Goal: Transaction & Acquisition: Subscribe to service/newsletter

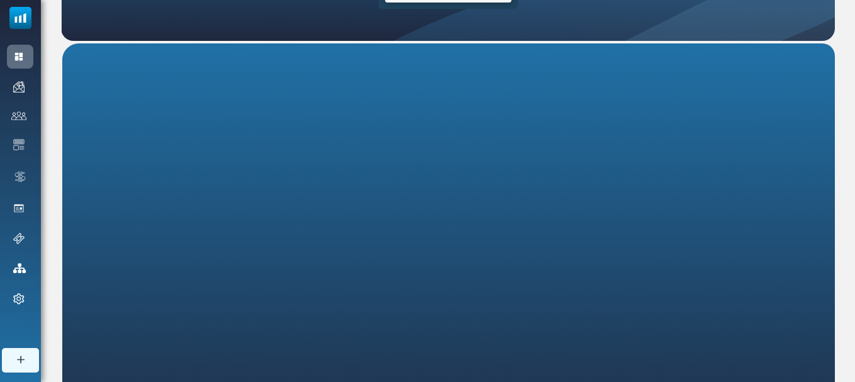
scroll to position [177, 0]
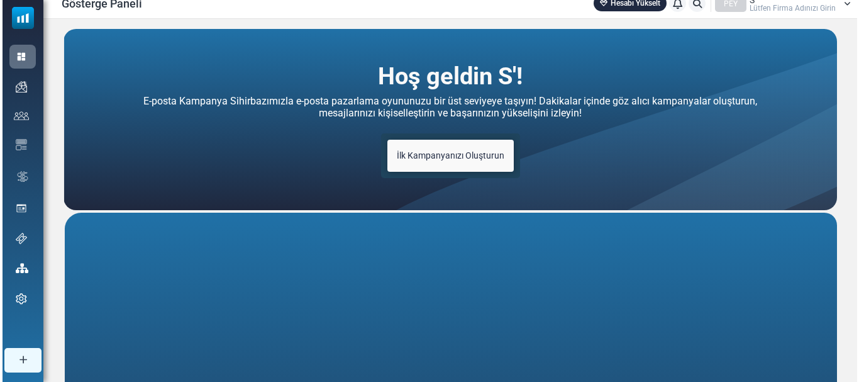
scroll to position [10, 0]
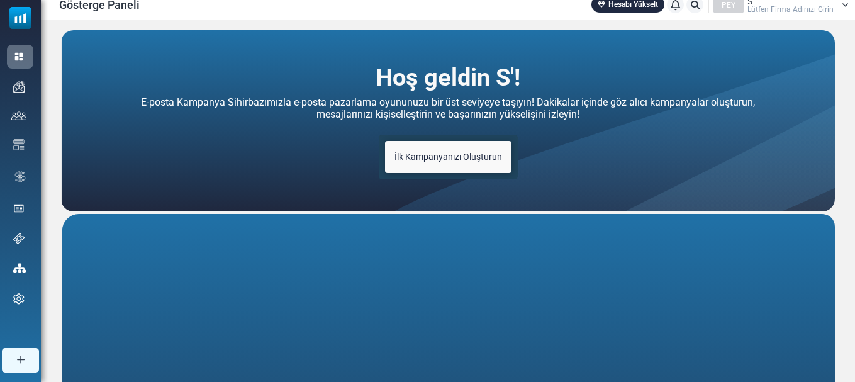
click at [481, 154] on font "İlk Kampanyanızı Oluşturun" at bounding box center [448, 157] width 108 height 10
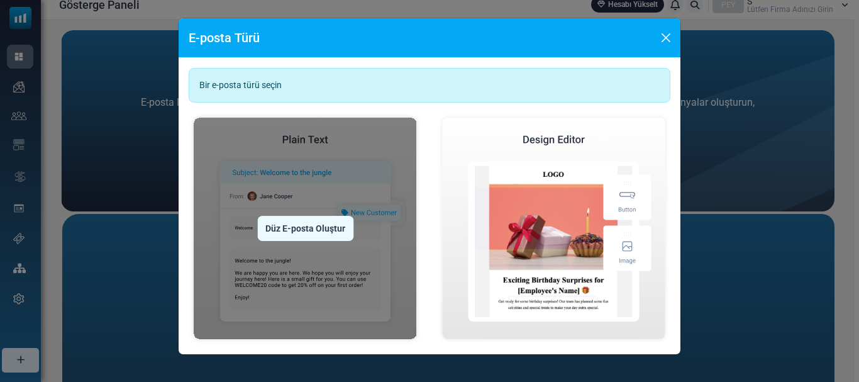
click at [357, 192] on img at bounding box center [305, 228] width 233 height 231
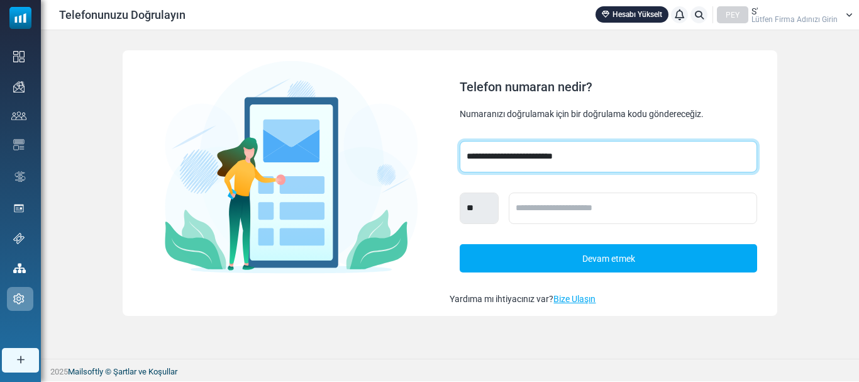
click at [581, 155] on select "**********" at bounding box center [608, 156] width 297 height 31
select select "***"
click at [460, 141] on select "**********" at bounding box center [608, 156] width 297 height 31
select select "***"
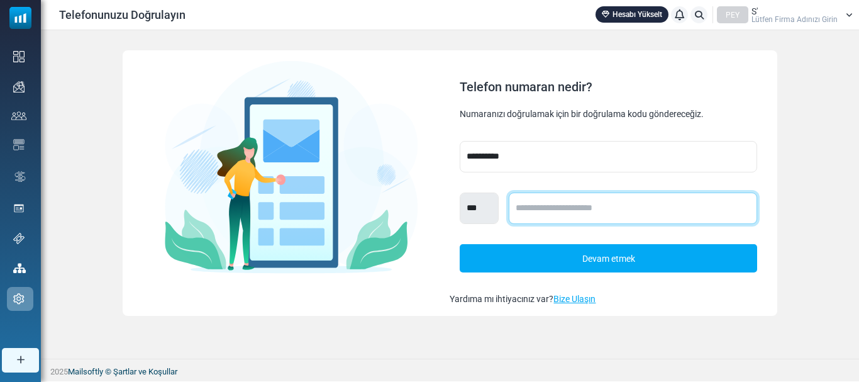
click at [538, 200] on input "text" at bounding box center [633, 207] width 248 height 31
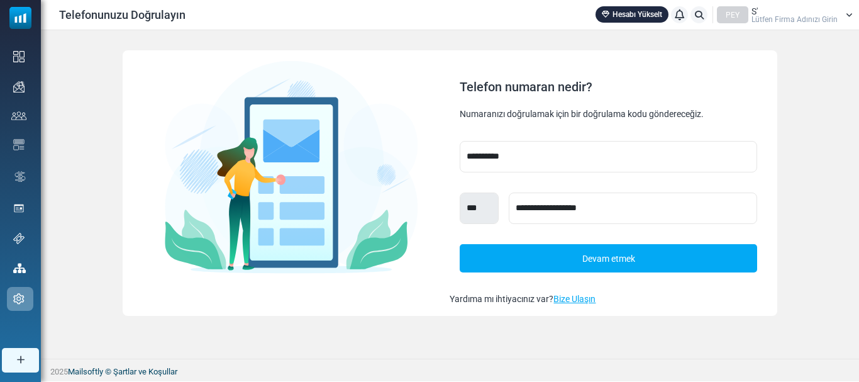
click at [612, 257] on font "Devam etmek" at bounding box center [608, 258] width 53 height 10
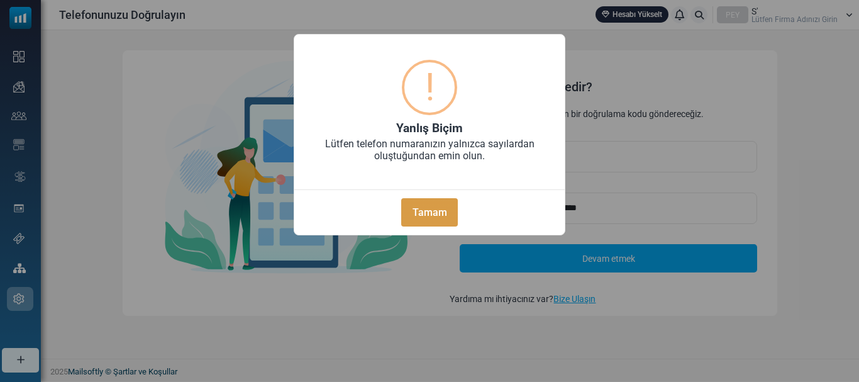
click at [438, 199] on button "Tamam" at bounding box center [429, 212] width 57 height 28
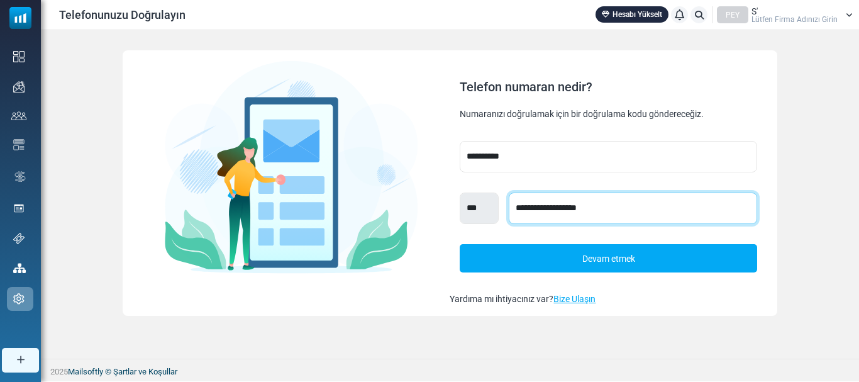
click at [533, 208] on input "**********" at bounding box center [633, 207] width 248 height 31
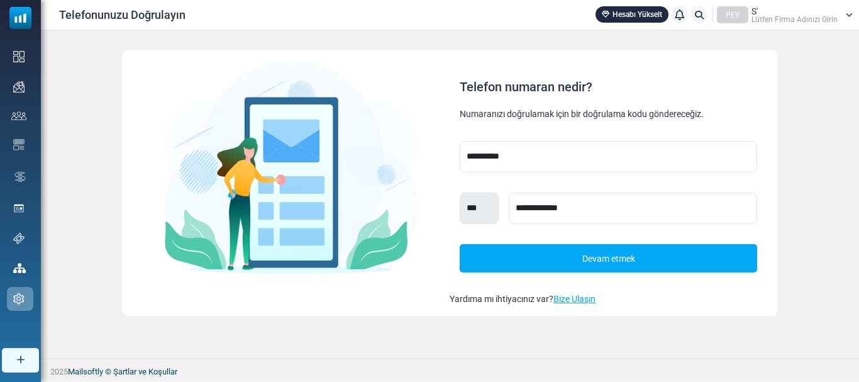
click at [549, 261] on link "Devam etmek" at bounding box center [608, 258] width 297 height 28
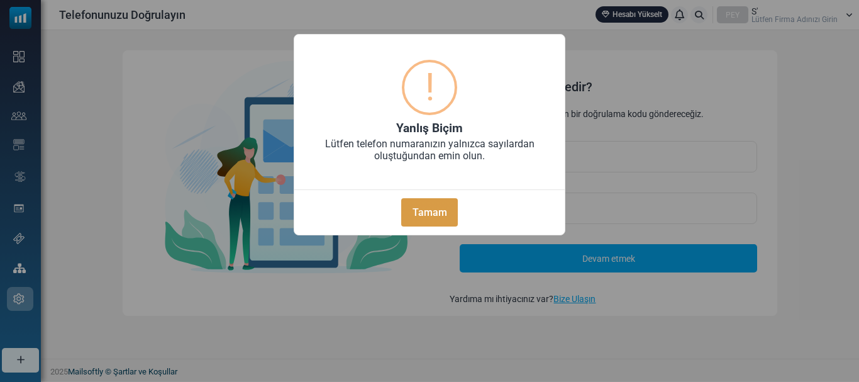
click at [441, 214] on font "Tamam" at bounding box center [429, 212] width 35 height 12
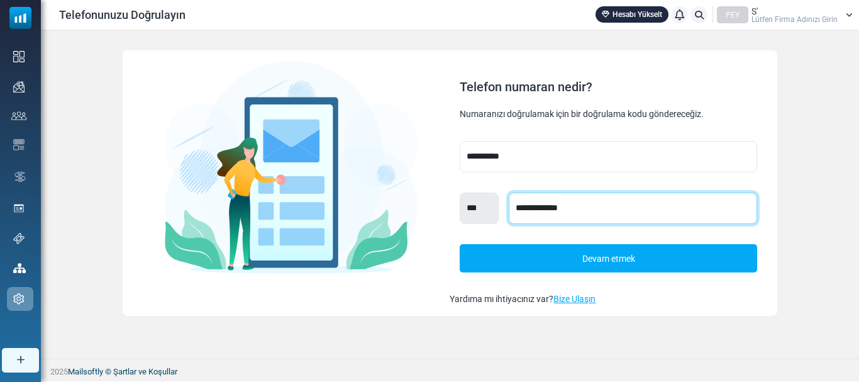
click at [599, 218] on input "**********" at bounding box center [633, 207] width 248 height 31
type input "*"
type input "**********"
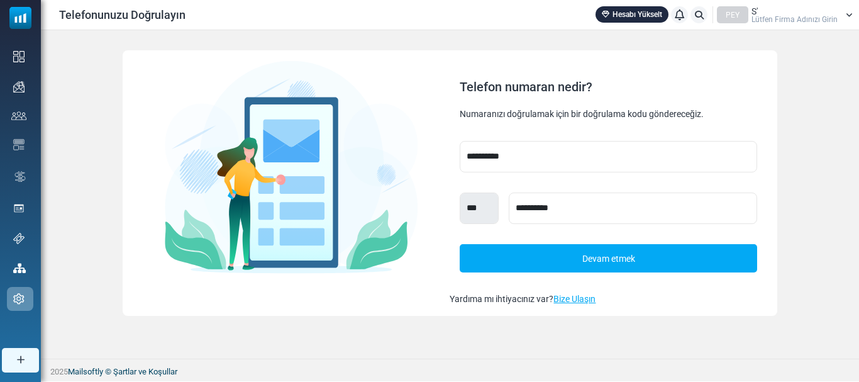
click at [595, 246] on link "Devam etmek" at bounding box center [608, 258] width 297 height 28
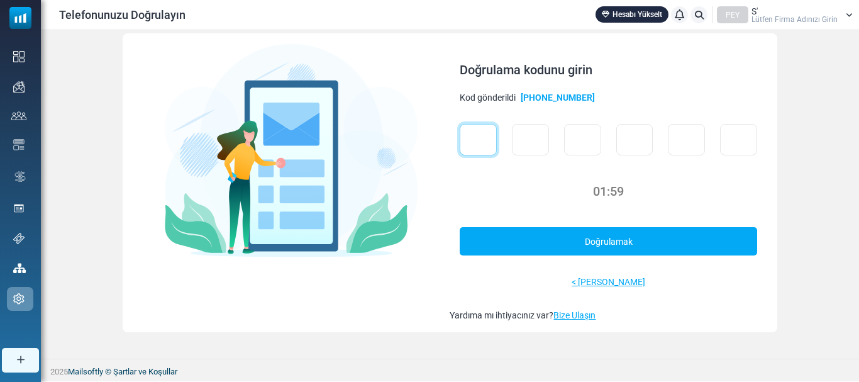
click at [489, 140] on input "text" at bounding box center [478, 139] width 37 height 31
type input "*"
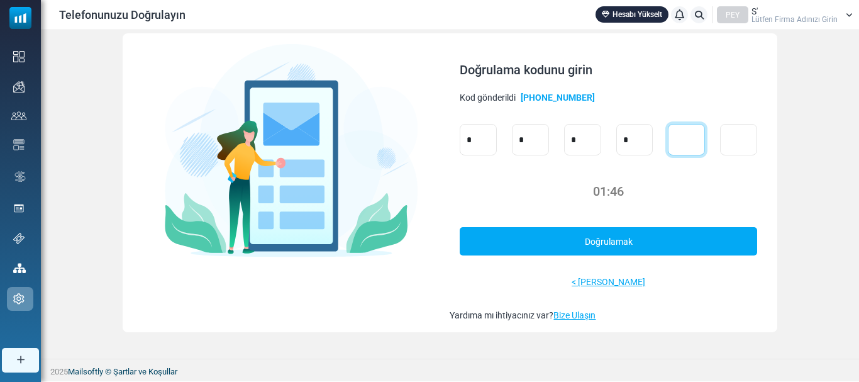
type input "*"
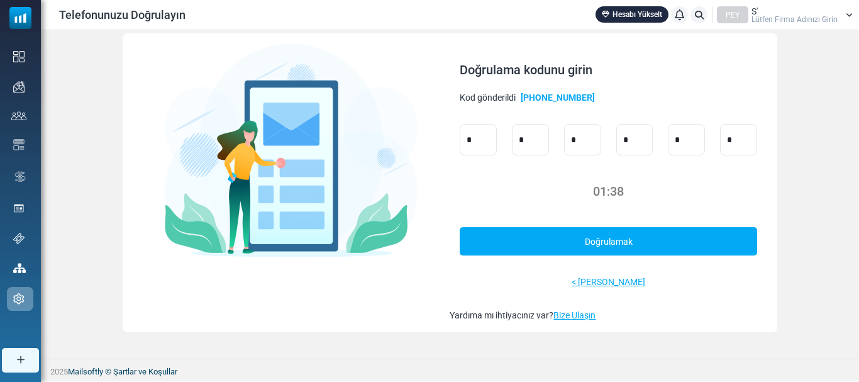
click at [604, 237] on font "Doğrulamak" at bounding box center [609, 241] width 48 height 10
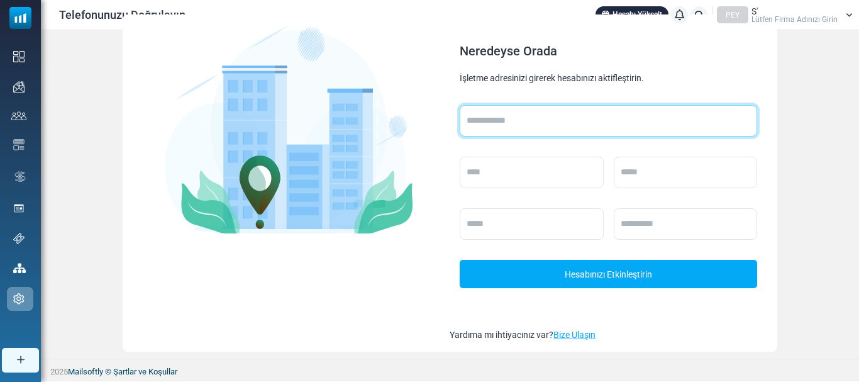
click at [564, 109] on input "text" at bounding box center [608, 120] width 297 height 31
type input "***"
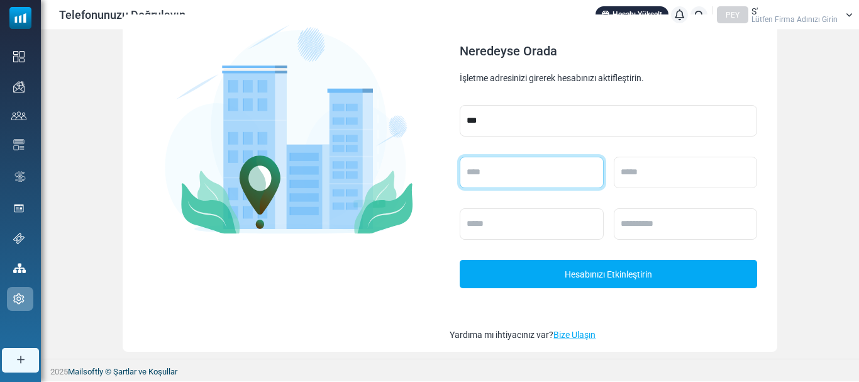
click at [547, 167] on input "text" at bounding box center [531, 172] width 143 height 31
type input "*******"
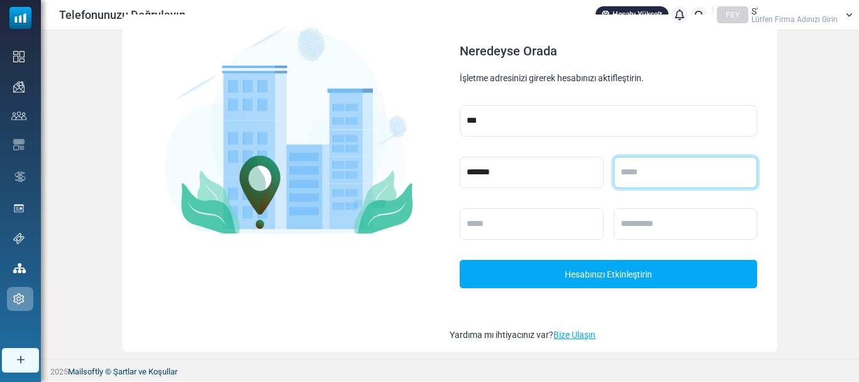
click at [641, 179] on input "text" at bounding box center [685, 172] width 143 height 31
type input "****"
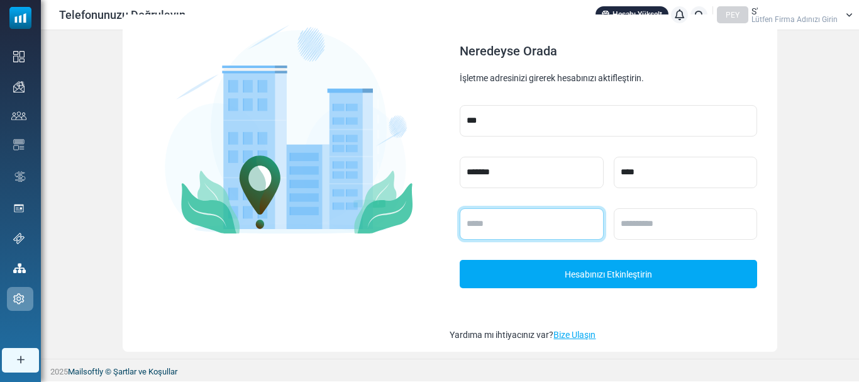
click at [573, 238] on input "text" at bounding box center [531, 223] width 143 height 31
type input "******"
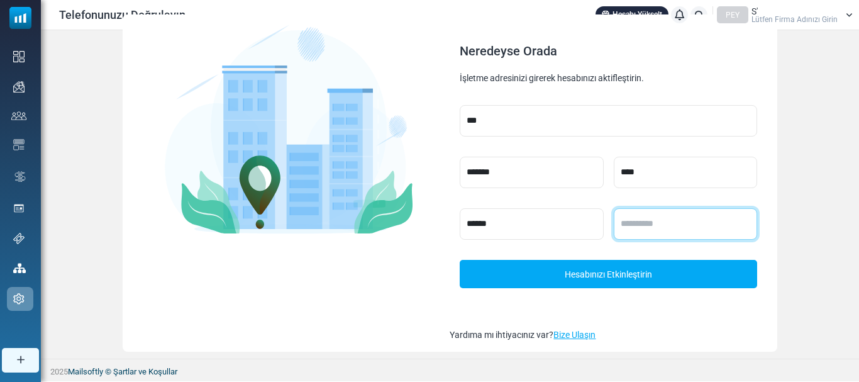
click at [631, 223] on input "text" at bounding box center [685, 223] width 143 height 31
type input "*****"
click at [629, 265] on link "Hesabınızı Etkinleştirin" at bounding box center [608, 274] width 297 height 28
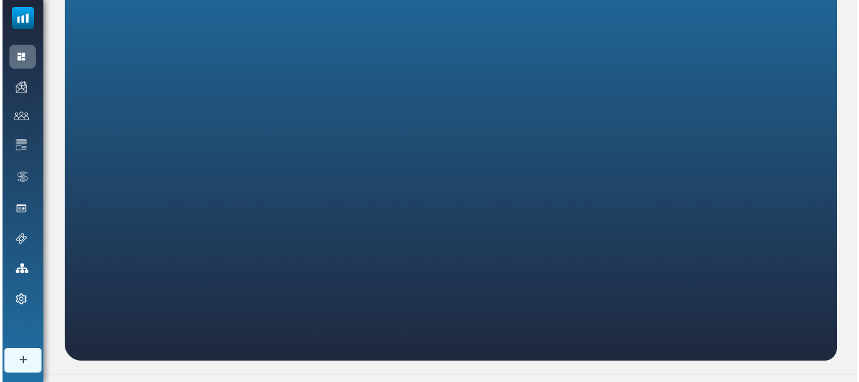
scroll to position [311, 0]
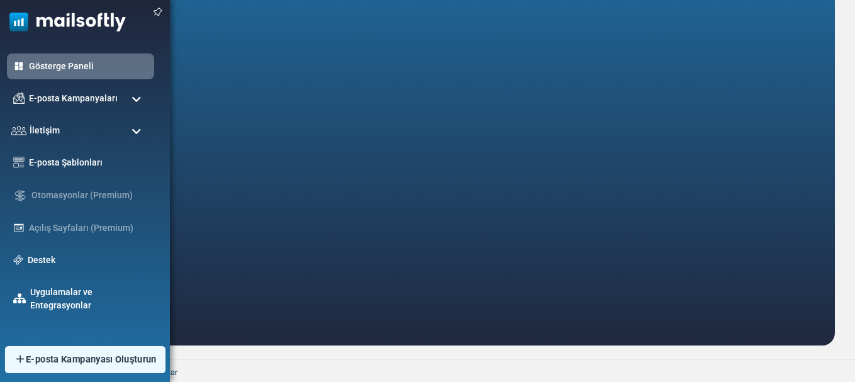
click at [24, 359] on img at bounding box center [20, 358] width 12 height 11
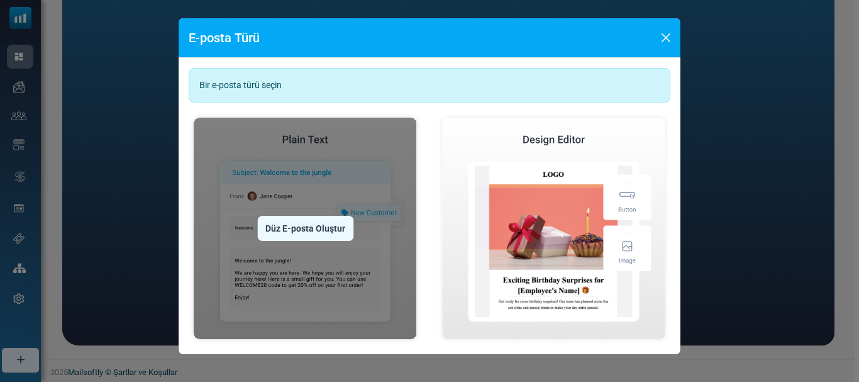
click at [385, 236] on img at bounding box center [305, 228] width 233 height 231
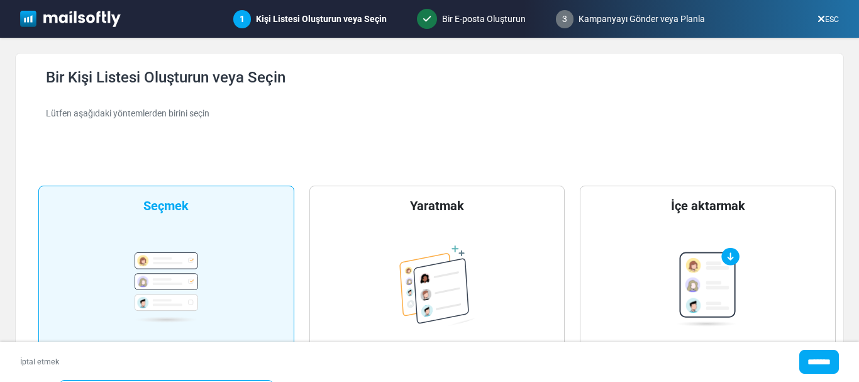
click at [196, 250] on div "**********" at bounding box center [166, 299] width 256 height 229
click at [394, 284] on div "Yaratmak Kişilerinizden yeni kişi listesi Kişi Listesi Oluştur" at bounding box center [437, 299] width 256 height 229
click at [799, 361] on input "*******" at bounding box center [819, 362] width 40 height 24
type input "****"
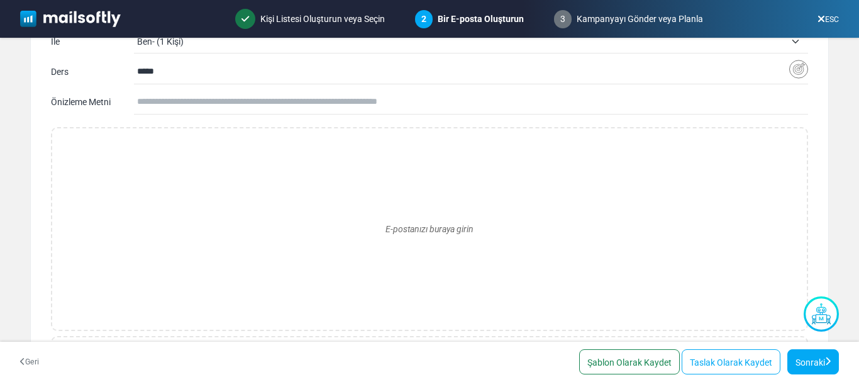
scroll to position [131, 0]
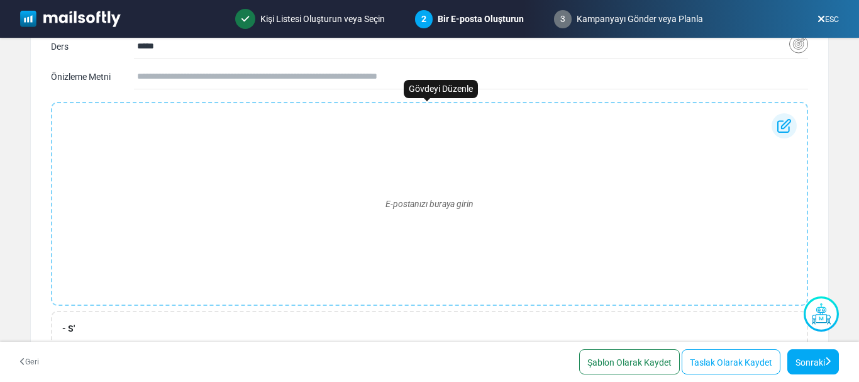
click at [785, 128] on img at bounding box center [784, 125] width 25 height 25
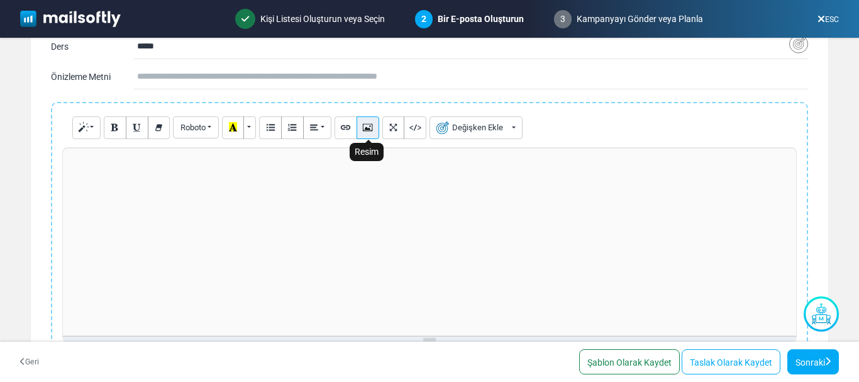
click at [370, 125] on icon "Resim" at bounding box center [367, 126] width 8 height 9
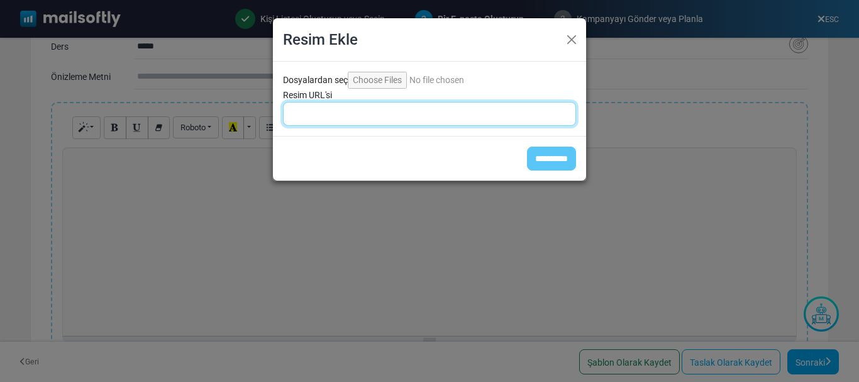
click at [364, 117] on input "Resim URL'si" at bounding box center [429, 114] width 293 height 24
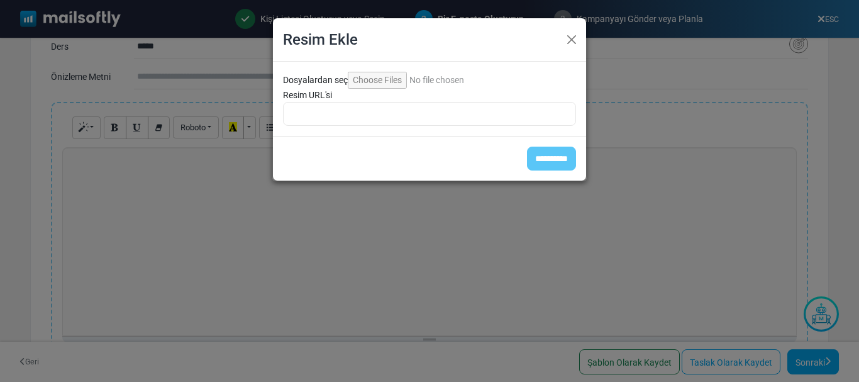
click at [396, 75] on input "Dosyalardan seç" at bounding box center [433, 80] width 171 height 17
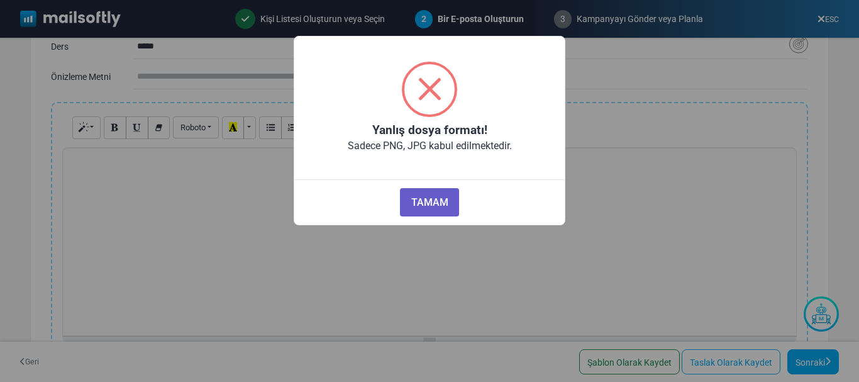
click at [417, 203] on font "TAMAM" at bounding box center [429, 202] width 37 height 12
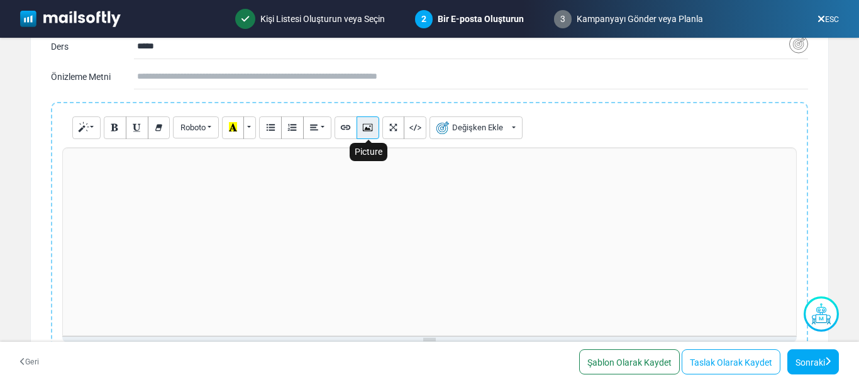
click at [360, 128] on button "Resim" at bounding box center [368, 127] width 23 height 23
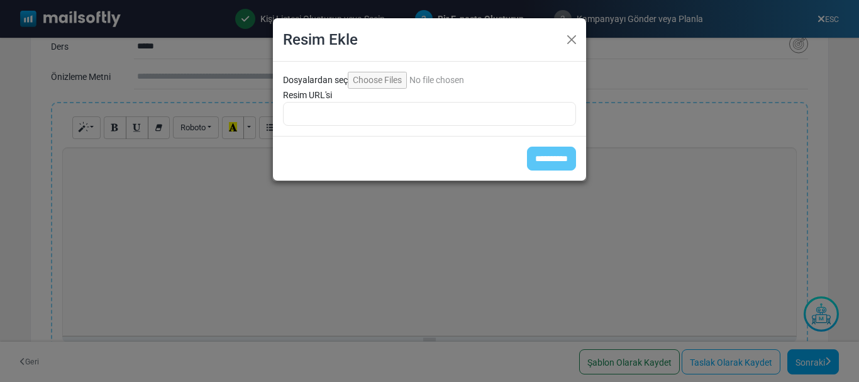
click at [390, 81] on input "Dosyalardan seç" at bounding box center [433, 80] width 171 height 17
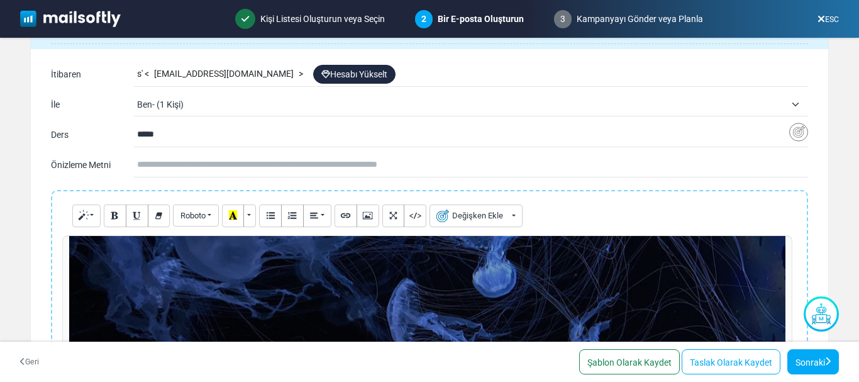
scroll to position [77, 0]
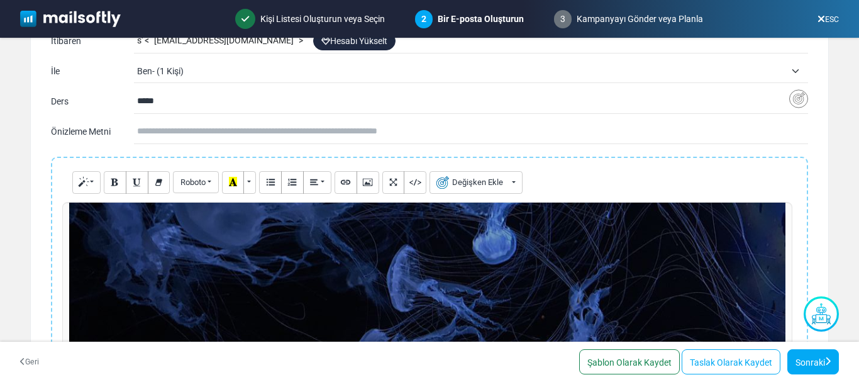
click at [367, 123] on input "text" at bounding box center [472, 131] width 671 height 24
type input "**********"
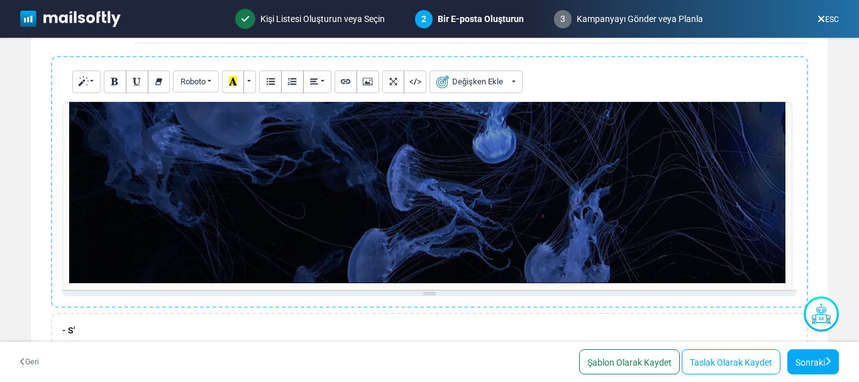
scroll to position [299, 0]
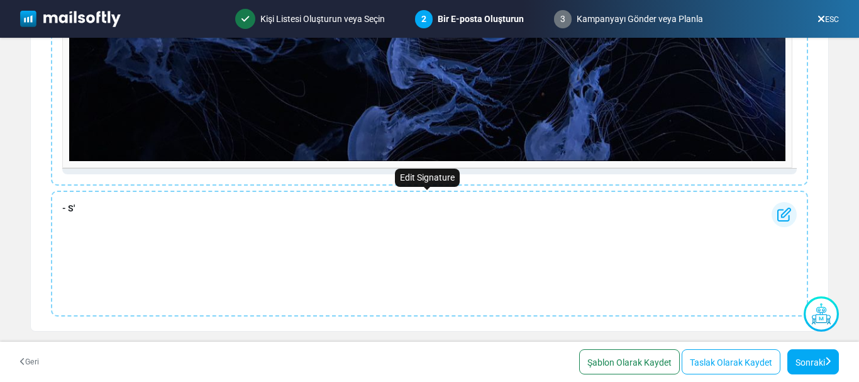
click at [287, 216] on div "- S'" at bounding box center [429, 254] width 757 height 126
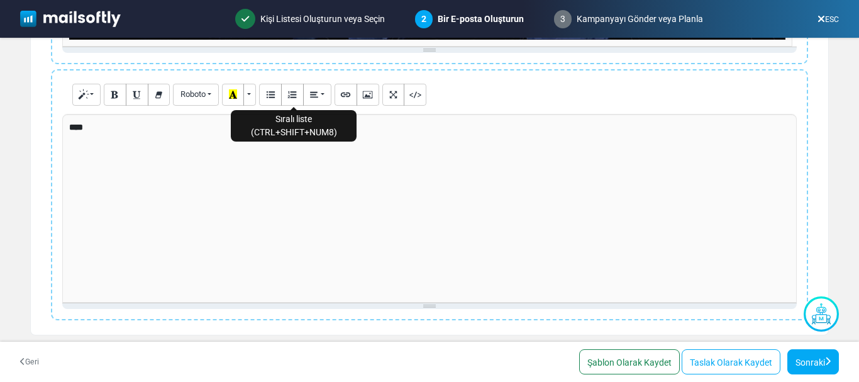
scroll to position [424, 0]
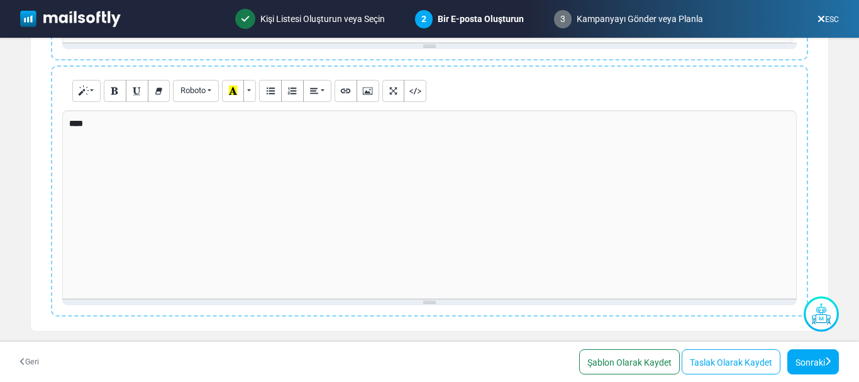
click at [293, 168] on div "****" at bounding box center [429, 204] width 734 height 189
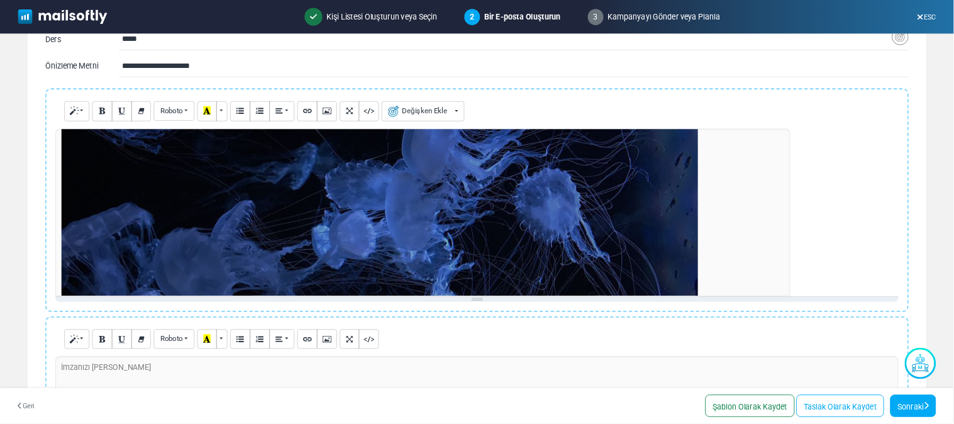
scroll to position [82, 0]
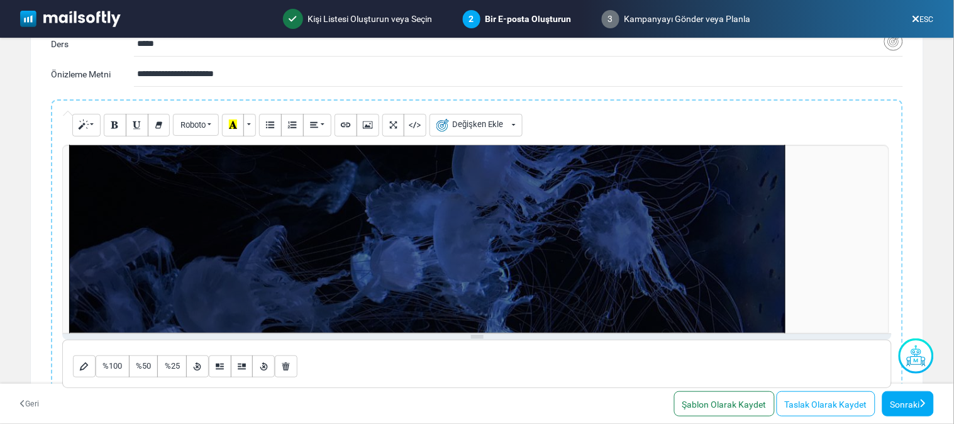
click at [548, 223] on div "1138.9931640625x639.7222290039062 (Original: 1200x674)" at bounding box center [476, 239] width 829 height 189
click at [548, 223] on div at bounding box center [427, 283] width 715 height 401
drag, startPoint x: 548, startPoint y: 223, endPoint x: 438, endPoint y: 241, distance: 111.4
click at [438, 241] on div at bounding box center [427, 283] width 715 height 401
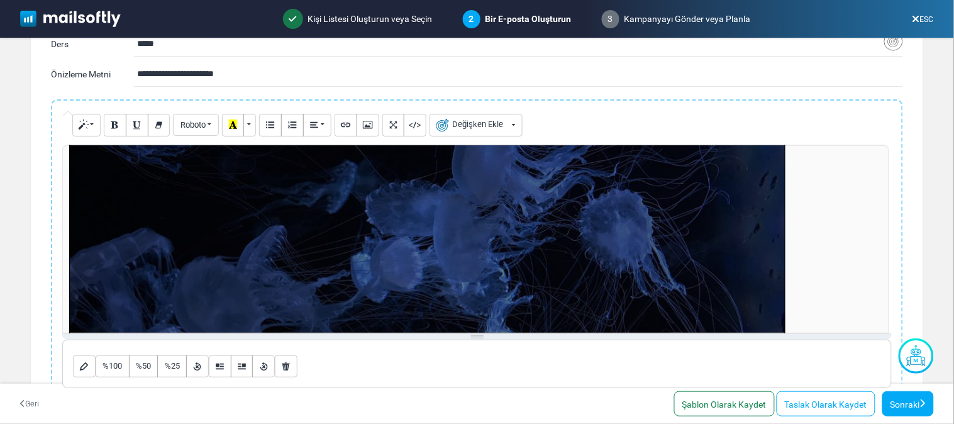
drag, startPoint x: 438, startPoint y: 241, endPoint x: 313, endPoint y: 250, distance: 124.8
click at [313, 250] on div at bounding box center [427, 283] width 715 height 401
click at [114, 365] on font "%100" at bounding box center [111, 365] width 19 height 9
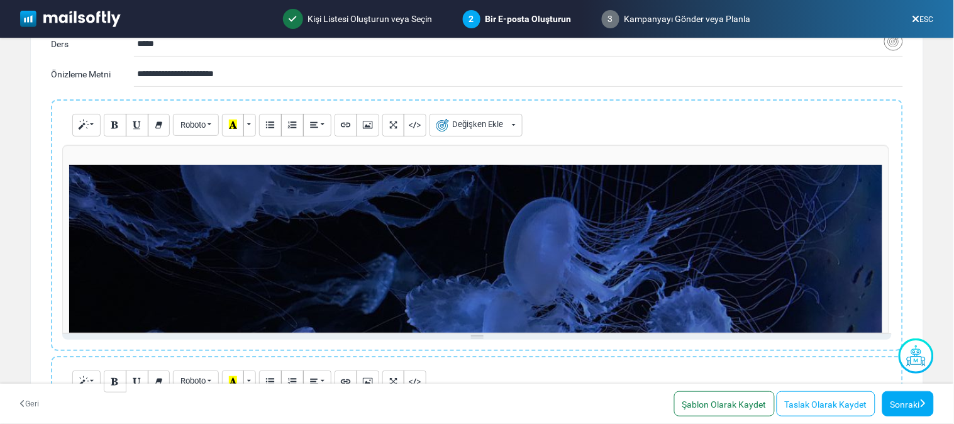
click at [272, 258] on div "1138.9931640625x639.7222290039062 (Original: 1200x674)" at bounding box center [476, 239] width 829 height 189
drag, startPoint x: 67, startPoint y: 162, endPoint x: 111, endPoint y: 183, distance: 49.5
click at [111, 183] on div "1285.8333740234375x722.2048950195312 (Original: 1200x674)" at bounding box center [476, 239] width 829 height 189
click at [90, 183] on div "1285.8333740234375x722.2048950195312 (Original: 1200x674)" at bounding box center [476, 239] width 829 height 189
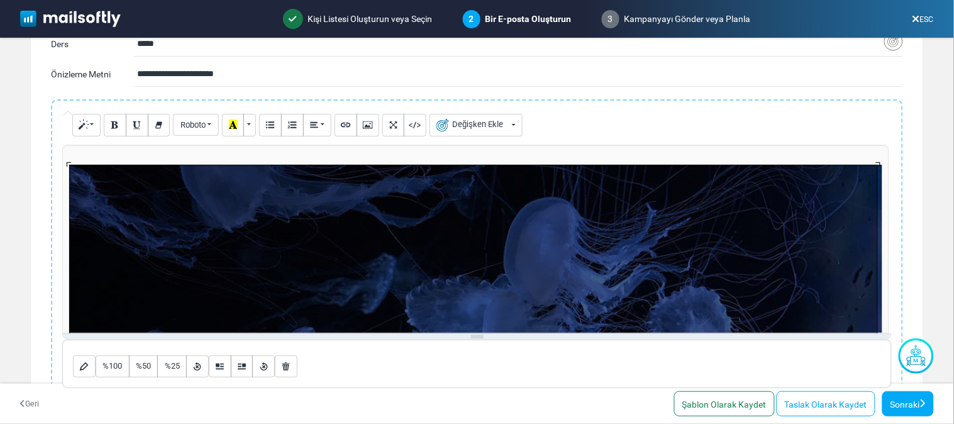
drag, startPoint x: 67, startPoint y: 162, endPoint x: 90, endPoint y: 175, distance: 25.9
click at [90, 175] on div "1285.8333740234375x722.2048950195312 (Original: 1200x674)" at bounding box center [473, 392] width 809 height 454
click at [131, 366] on button "%50" at bounding box center [144, 366] width 30 height 23
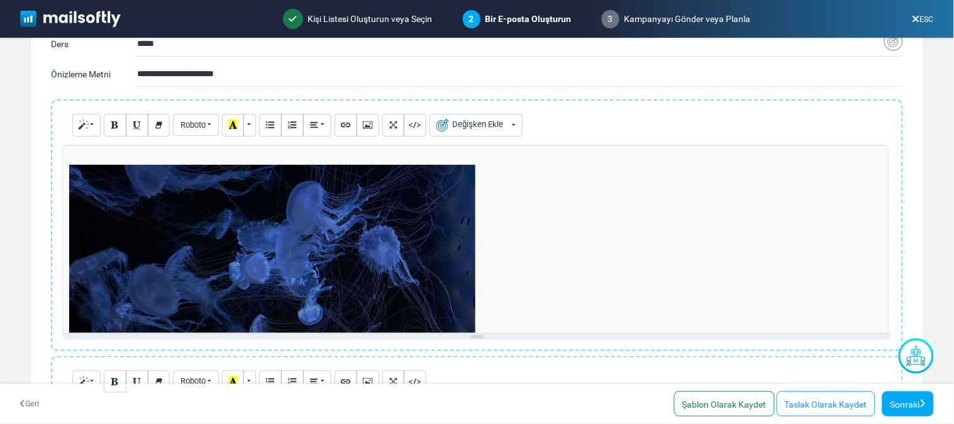
click at [350, 238] on div "1285.8333740234375x722.2048950195312 (Original: 1200x674)" at bounding box center [476, 239] width 829 height 189
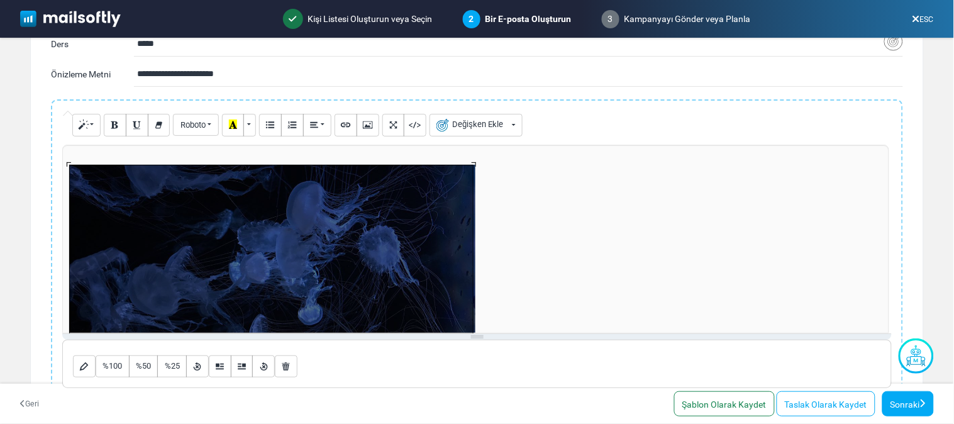
click at [538, 218] on p at bounding box center [475, 272] width 813 height 241
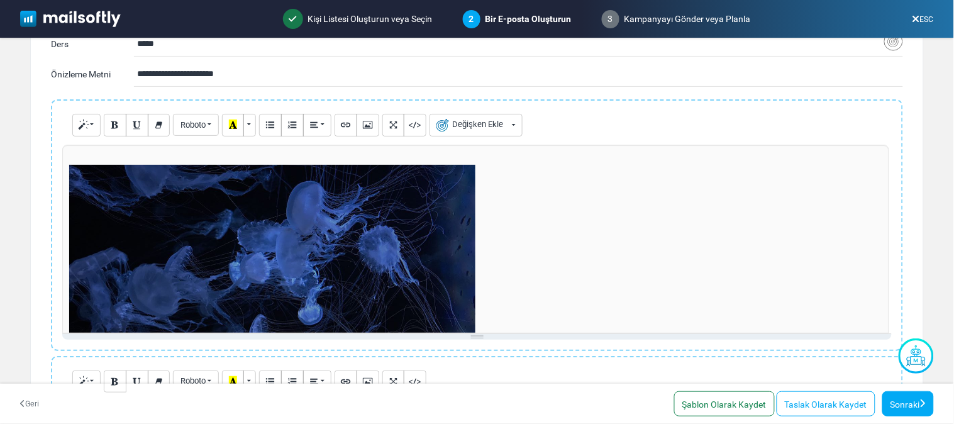
click at [138, 291] on div "642.9166870117188x361.0937805175781 (Original: 1200x674)" at bounding box center [476, 239] width 829 height 189
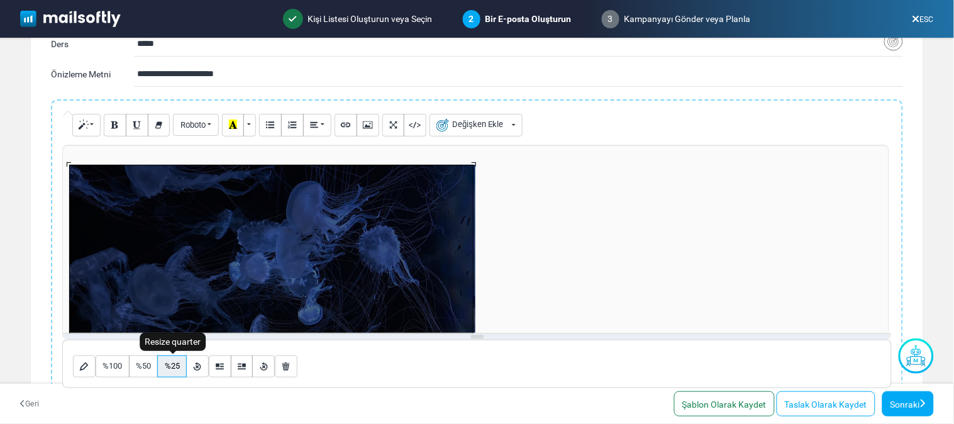
click at [170, 363] on font "%25" at bounding box center [172, 365] width 15 height 9
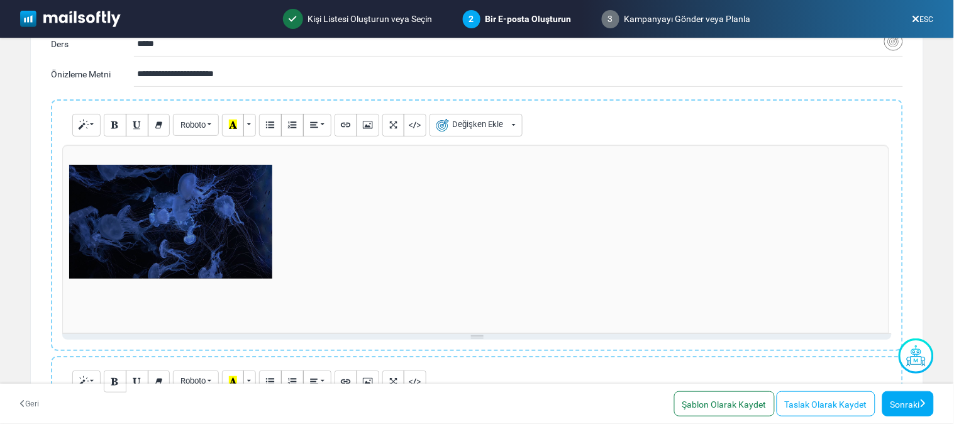
click at [146, 228] on div "642.9166870117188x361.0937805175781 (Original: 1200x674)" at bounding box center [476, 239] width 829 height 189
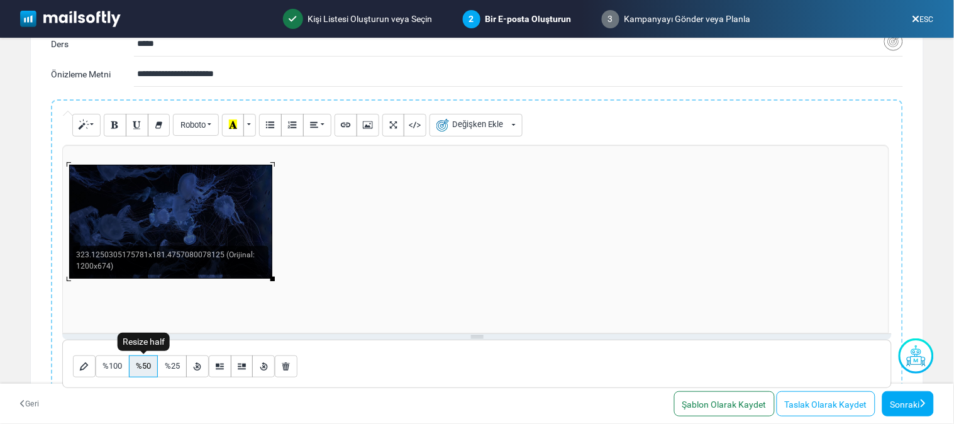
click at [150, 361] on font "%50" at bounding box center [143, 365] width 15 height 9
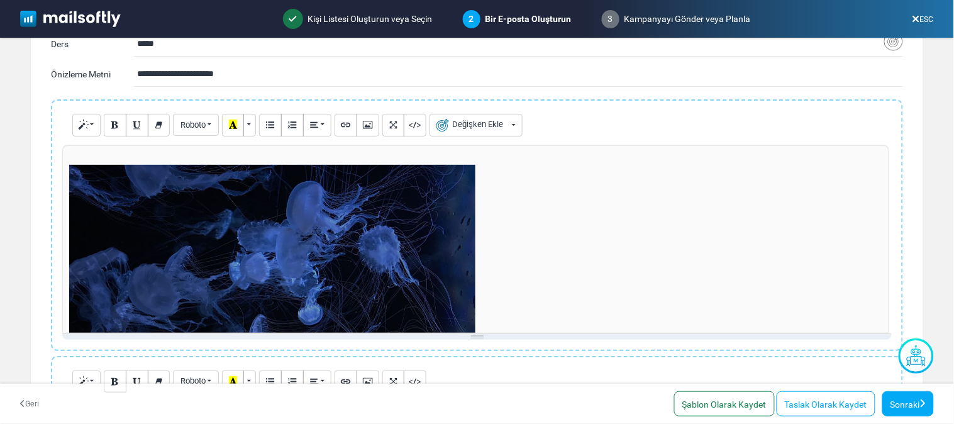
scroll to position [237, 0]
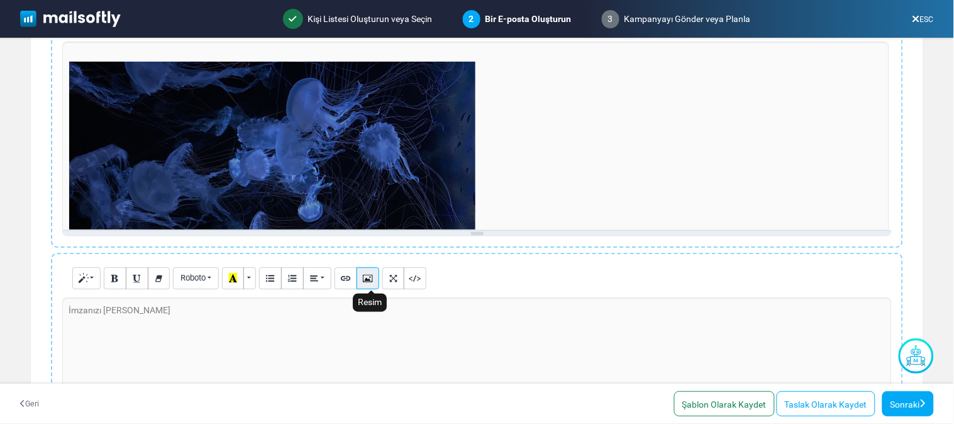
click at [372, 280] on icon "Resim" at bounding box center [367, 277] width 8 height 9
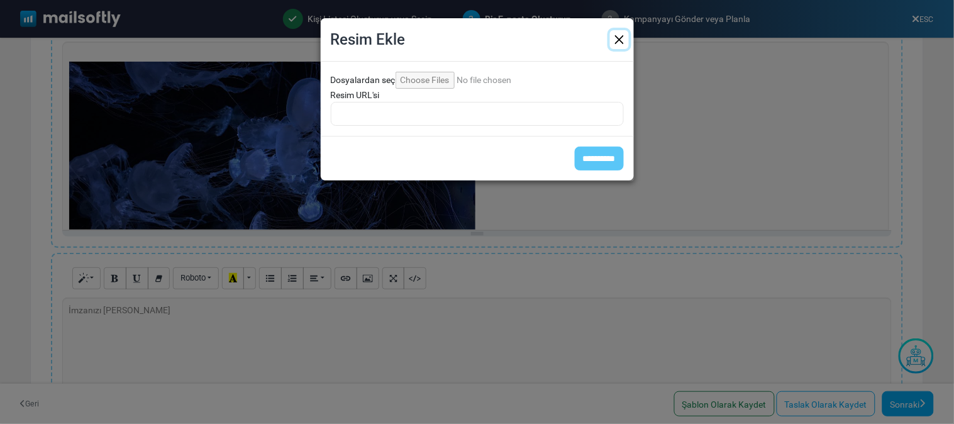
click at [620, 38] on button "Kapalı" at bounding box center [619, 39] width 19 height 19
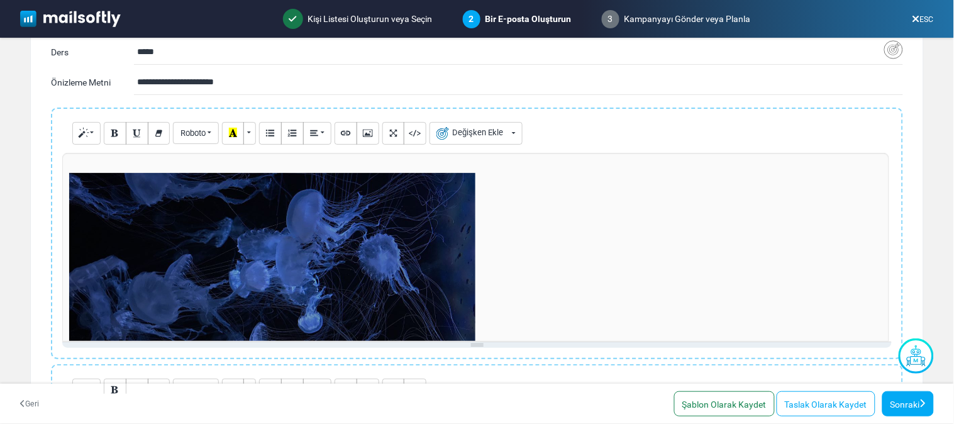
scroll to position [126, 0]
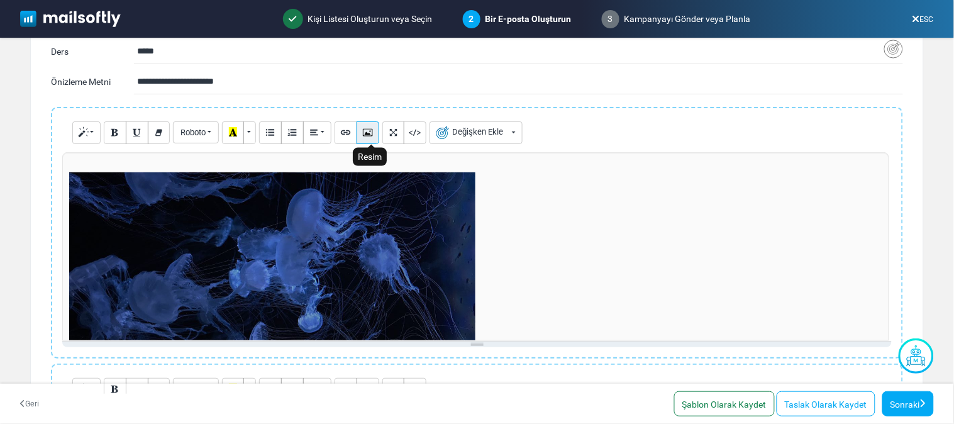
click at [372, 130] on icon "Resim" at bounding box center [367, 131] width 8 height 9
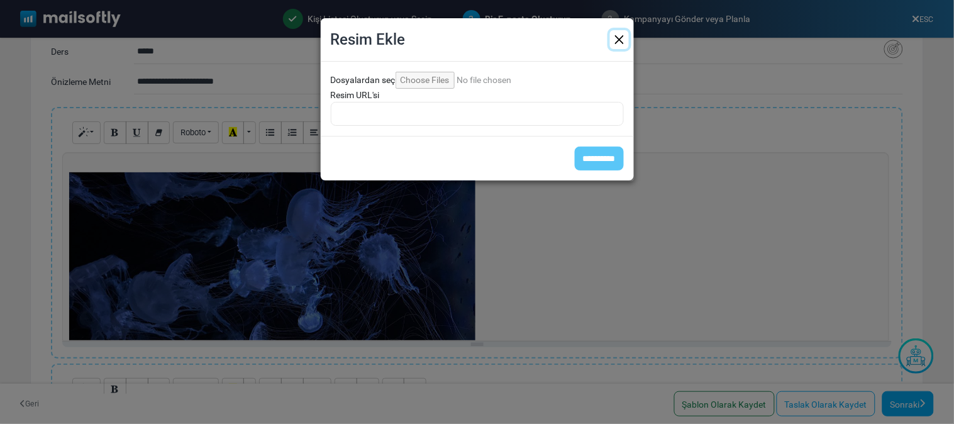
click at [616, 42] on button "Kapalı" at bounding box center [619, 39] width 19 height 19
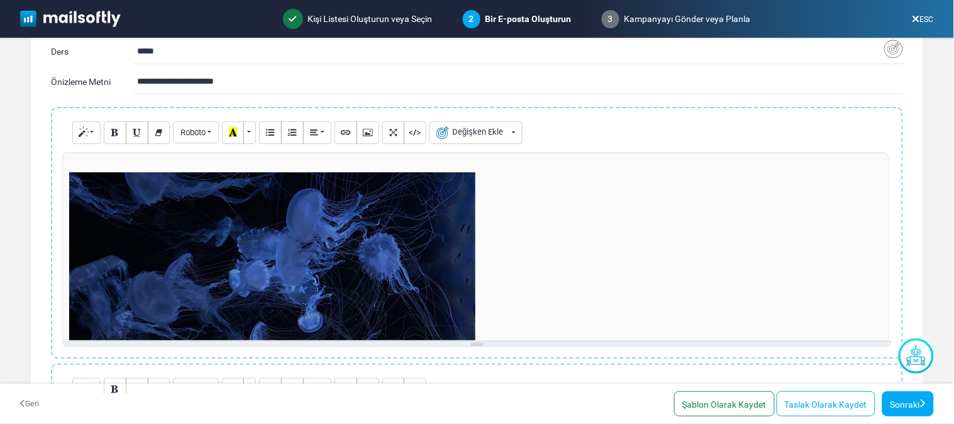
click at [354, 250] on div "323.1250305175781x181.4757080078125 (Orijinal: 1200x674)" at bounding box center [476, 246] width 829 height 189
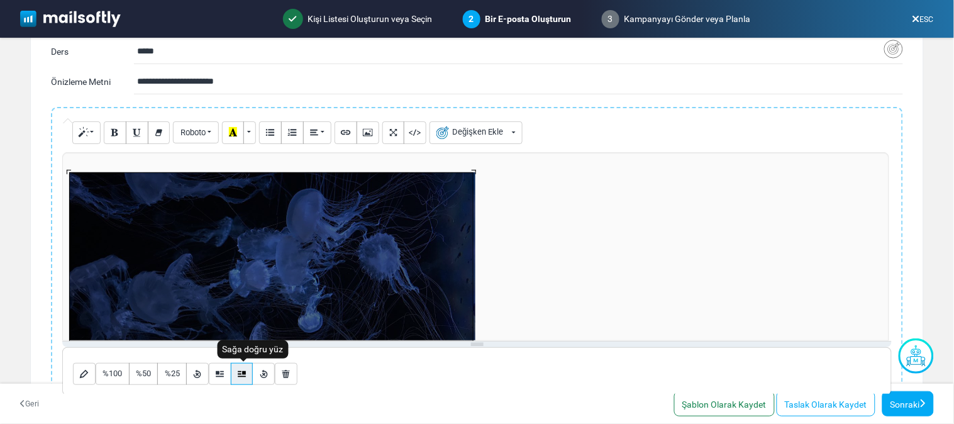
click at [248, 375] on button "Sağa doğru yüz" at bounding box center [242, 374] width 23 height 23
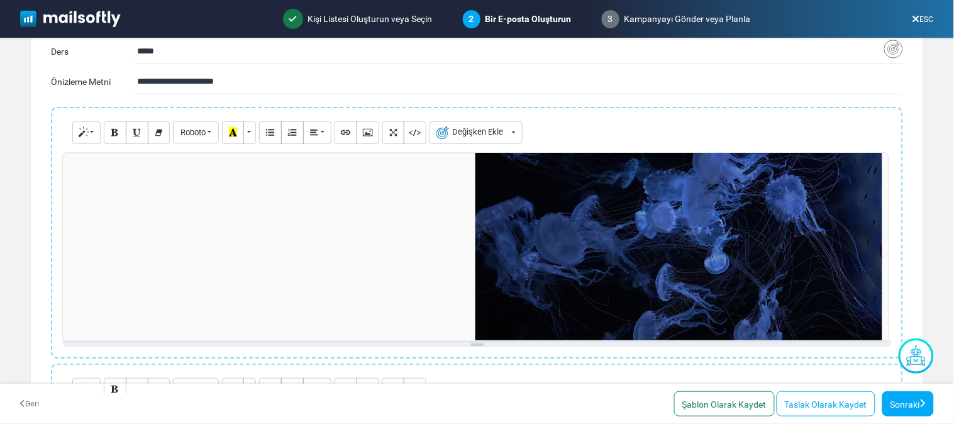
scroll to position [59, 0]
click at [585, 268] on div "642.9166870117188x361.0937805175781 (Original: 1200x674)" at bounding box center [476, 246] width 829 height 189
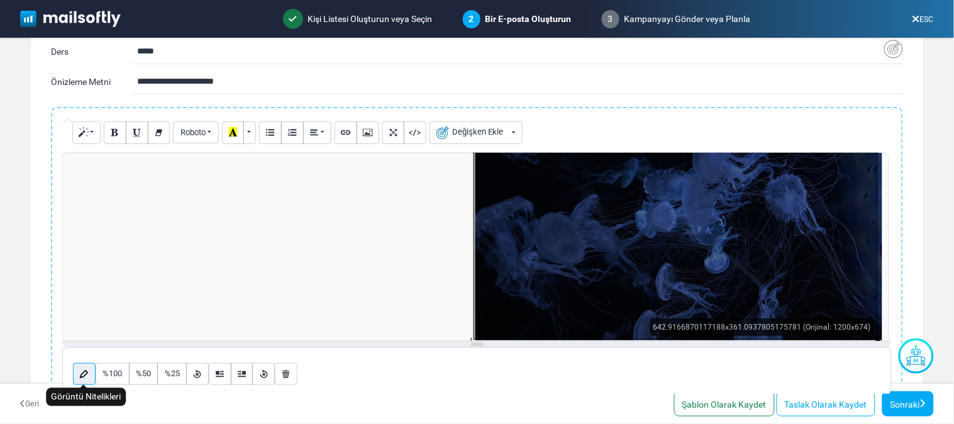
click at [89, 365] on button "Görüntü Nitelikleri" at bounding box center [84, 374] width 23 height 23
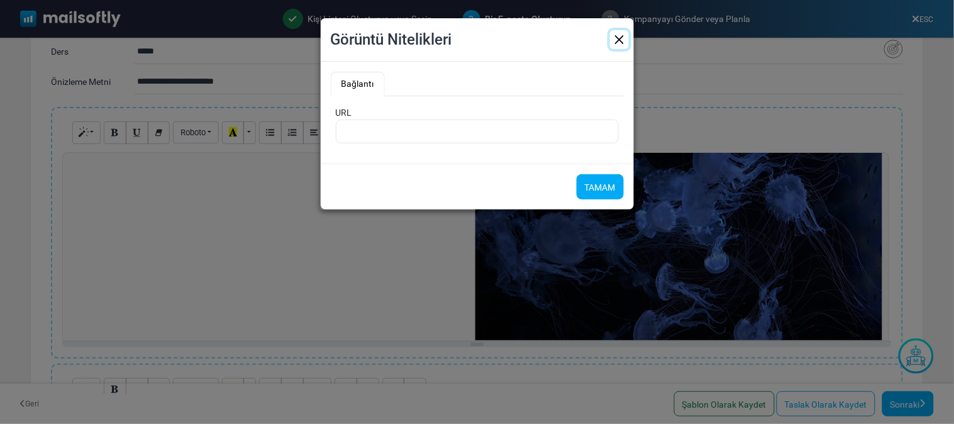
click at [626, 40] on button "Kapalı" at bounding box center [619, 39] width 19 height 19
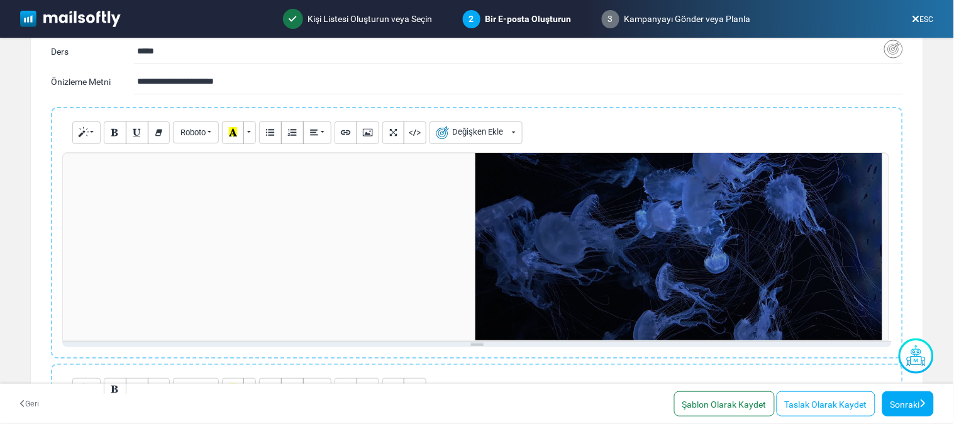
click at [229, 214] on div at bounding box center [475, 246] width 827 height 189
click at [189, 172] on div at bounding box center [475, 246] width 827 height 189
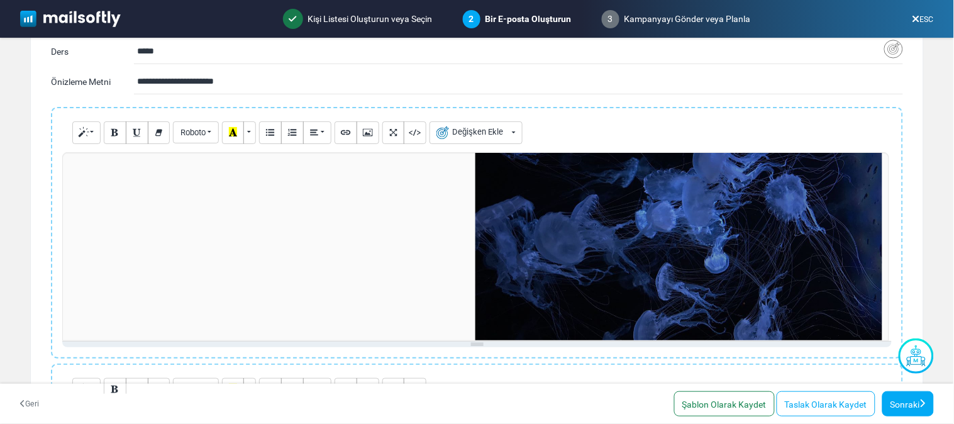
click at [189, 172] on div at bounding box center [475, 246] width 827 height 189
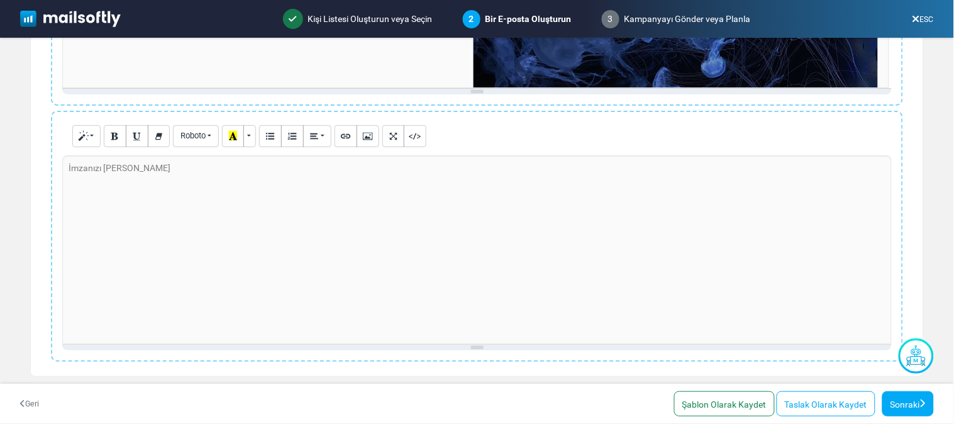
scroll to position [379, 0]
click at [347, 190] on div at bounding box center [476, 249] width 829 height 189
click at [419, 172] on div at bounding box center [476, 249] width 829 height 189
click at [350, 131] on icon "Bağlantı (CTRL+K)" at bounding box center [345, 135] width 8 height 9
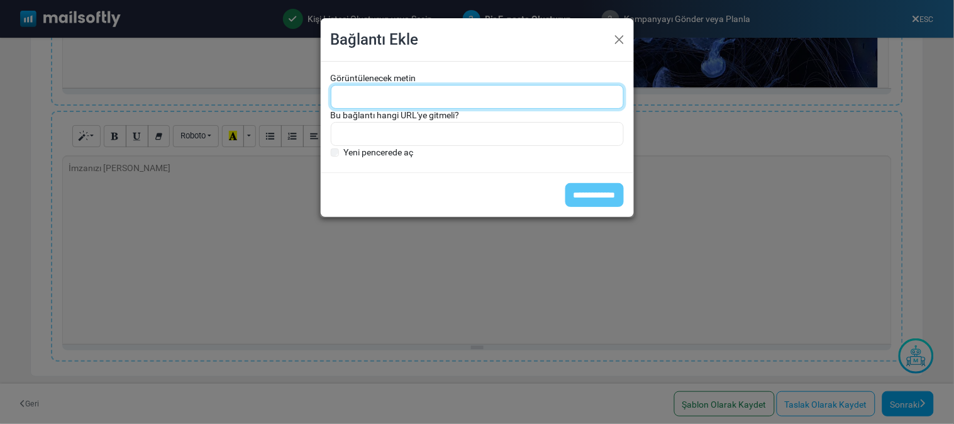
click at [397, 89] on input "Görüntülenecek metin" at bounding box center [477, 97] width 293 height 24
paste input "**********"
type input "**********"
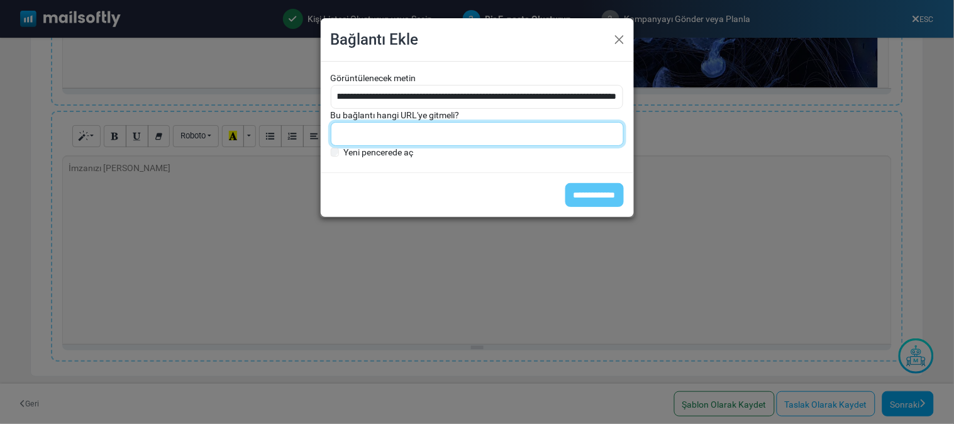
scroll to position [0, 0]
click at [394, 142] on input "Bu bağlantı hangi URL'ye gitmeli?" at bounding box center [477, 134] width 293 height 24
paste input "**********"
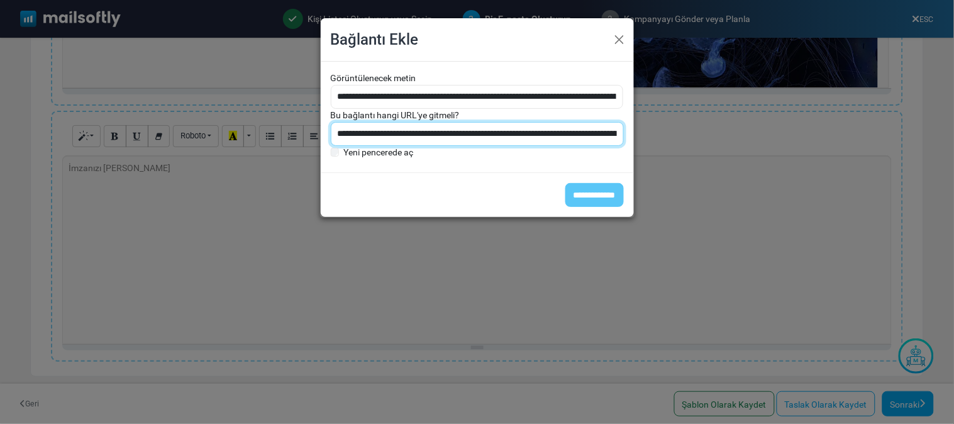
scroll to position [0, 451]
type input "**********"
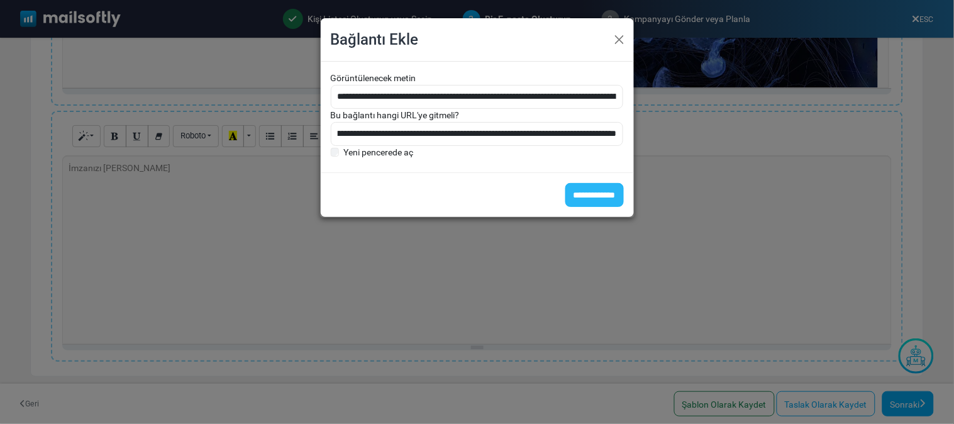
scroll to position [0, 0]
click at [607, 192] on input "**********" at bounding box center [594, 195] width 58 height 24
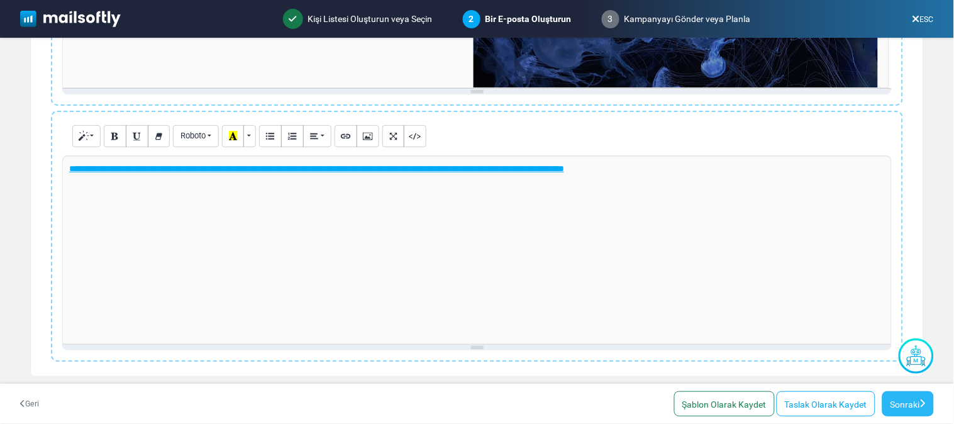
click at [858, 381] on link "Sonraki" at bounding box center [908, 403] width 52 height 25
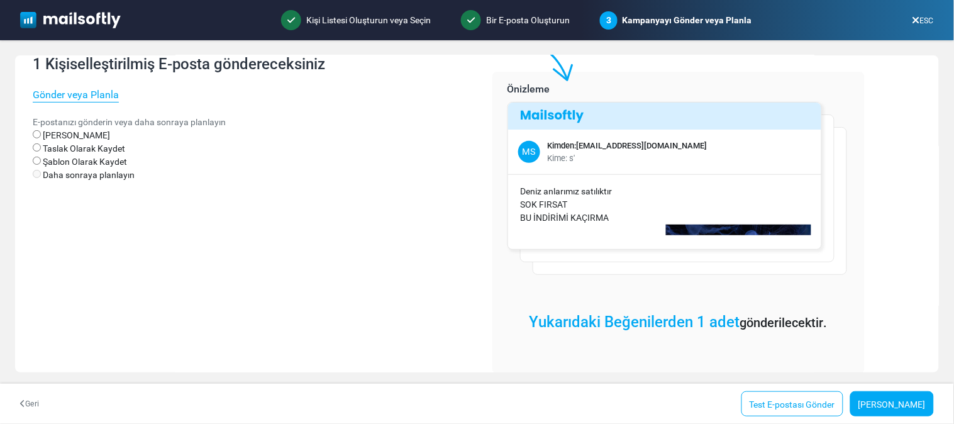
scroll to position [80, 0]
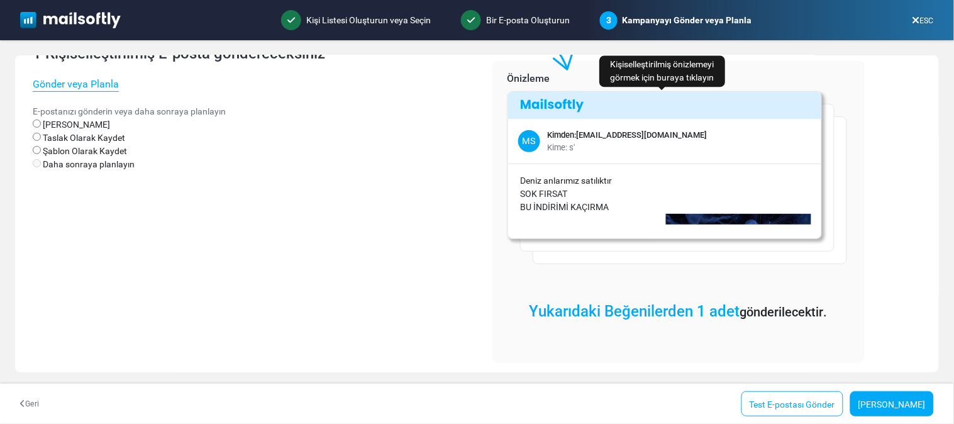
click at [734, 174] on p "Deniz anlarımız satılıktır" at bounding box center [666, 180] width 291 height 13
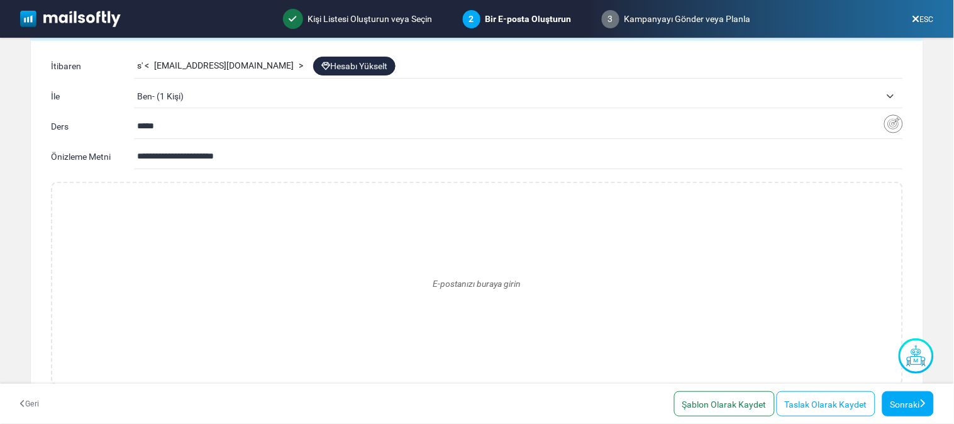
scroll to position [64, 0]
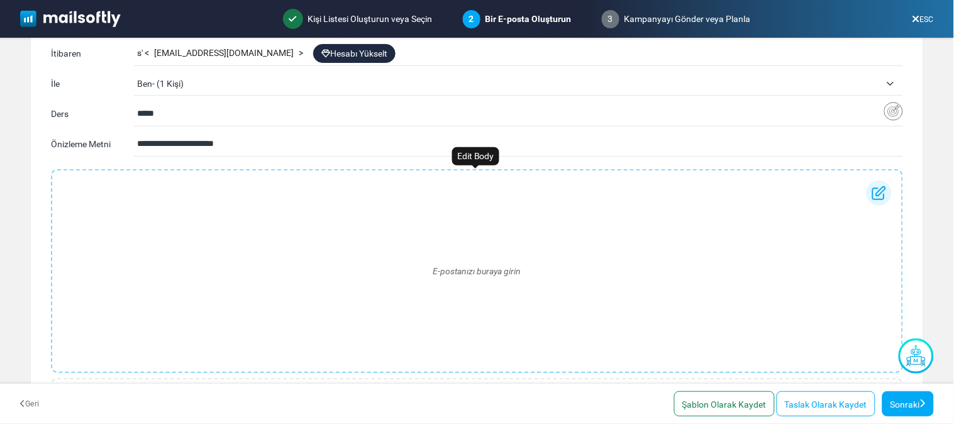
click at [340, 224] on div "E-postanızı buraya girin" at bounding box center [476, 270] width 829 height 181
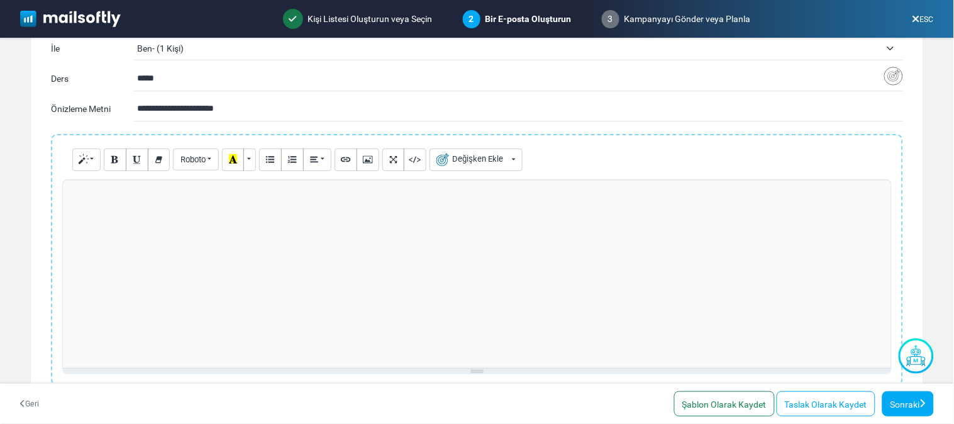
scroll to position [99, 0]
click at [371, 160] on icon "Resim" at bounding box center [367, 159] width 8 height 9
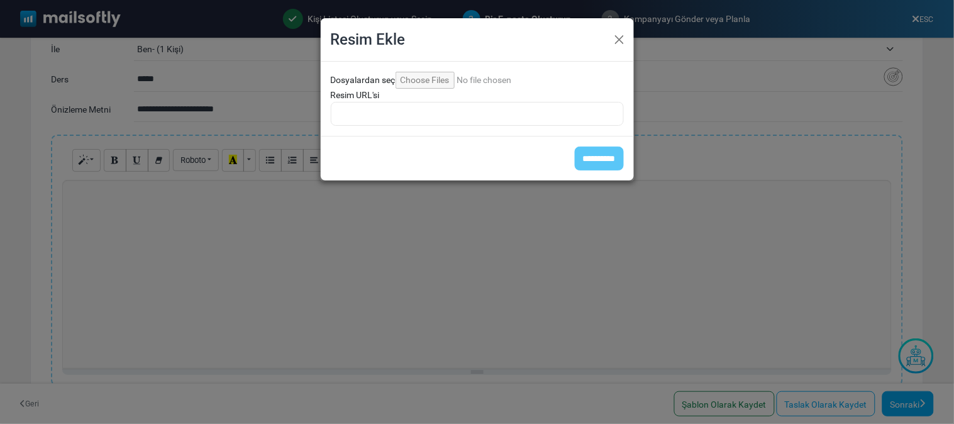
click at [442, 83] on input "Dosyalardan seç" at bounding box center [481, 80] width 171 height 17
type input "**********"
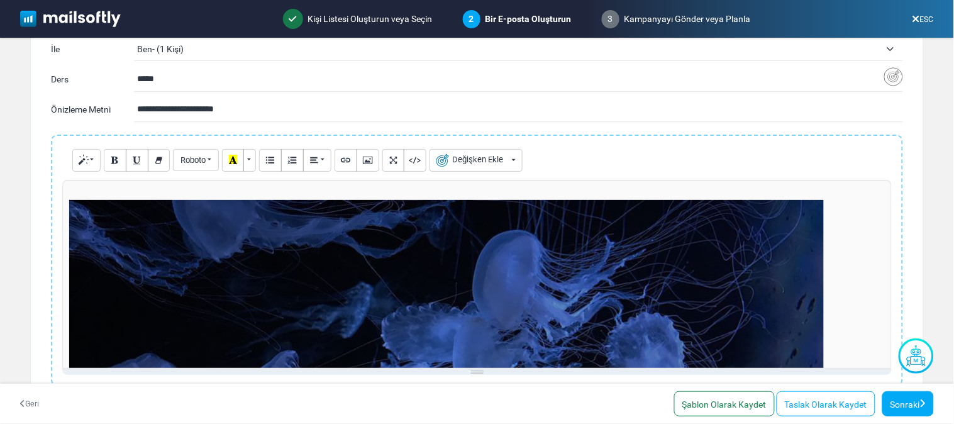
click at [434, 226] on div at bounding box center [476, 274] width 829 height 189
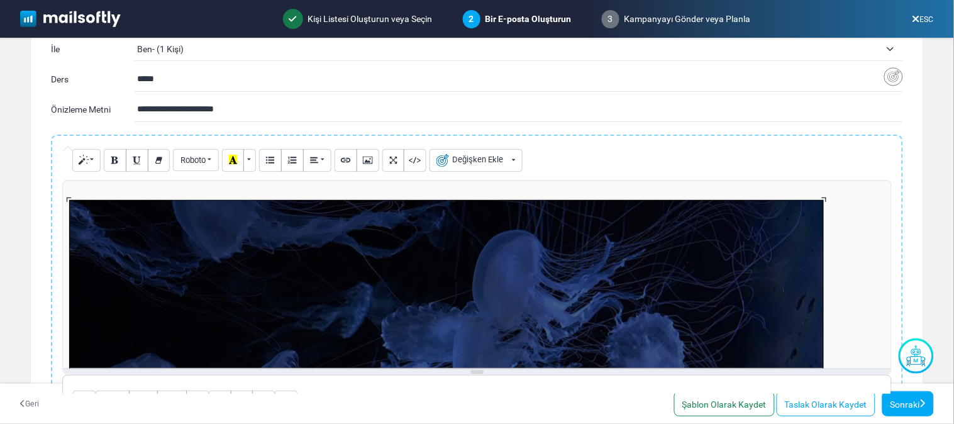
click at [392, 246] on div "1199.96533203125x673.9757080078125 (Original: 1200x674)" at bounding box center [476, 274] width 829 height 189
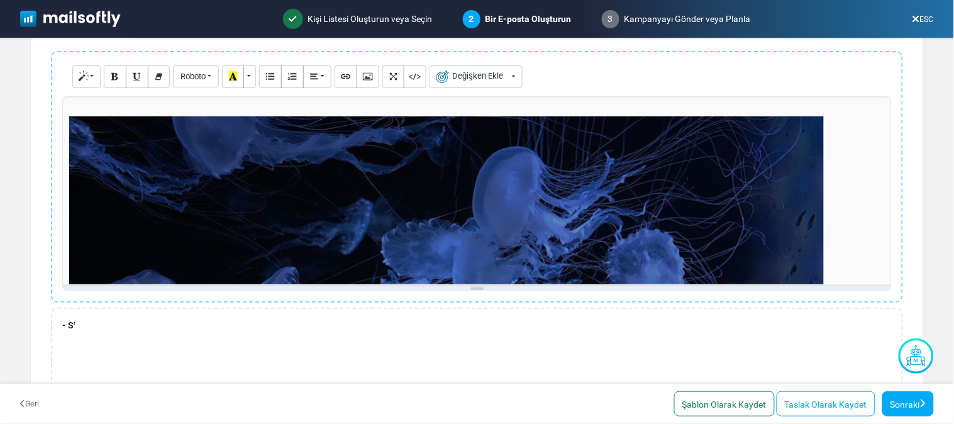
scroll to position [183, 0]
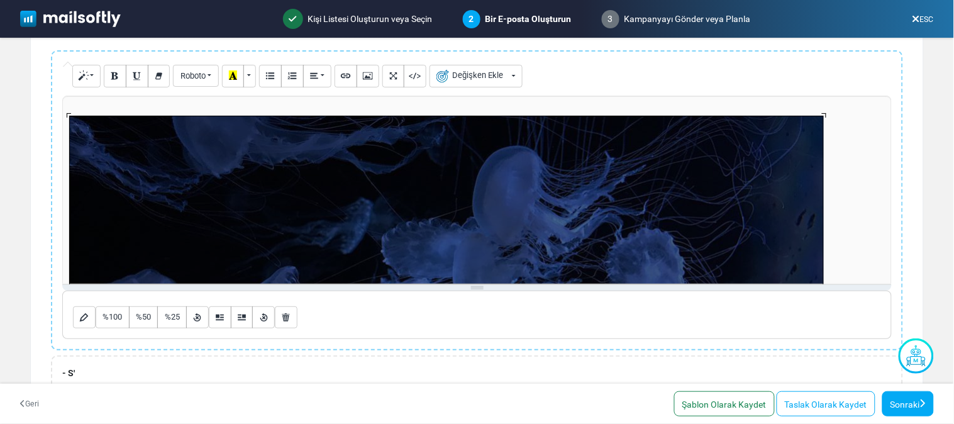
click at [654, 193] on div "1199.96533203125x673.9757080078125 (Original: 1200x674)" at bounding box center [476, 190] width 829 height 189
click at [148, 315] on font "%50" at bounding box center [143, 316] width 15 height 9
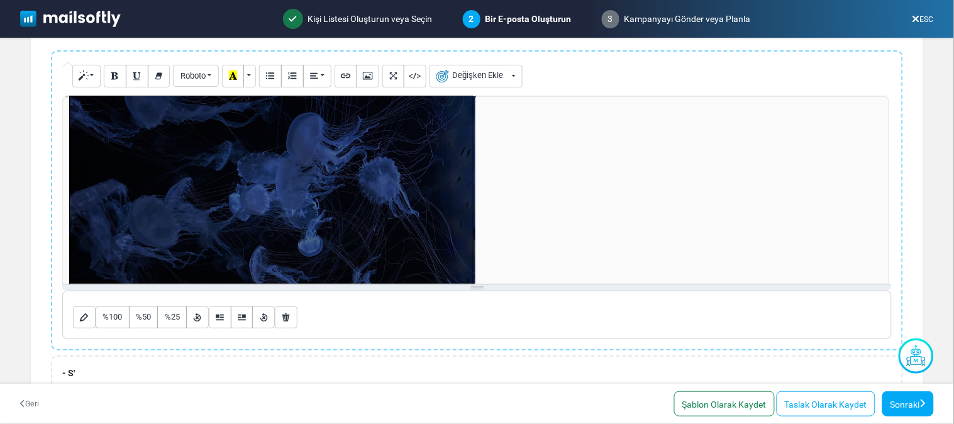
click at [291, 195] on div "642.9166870117188x361.0937805175781 (Original: 1200x674)" at bounding box center [476, 190] width 829 height 189
click at [235, 316] on button "Sağa doğru yüz" at bounding box center [242, 317] width 23 height 23
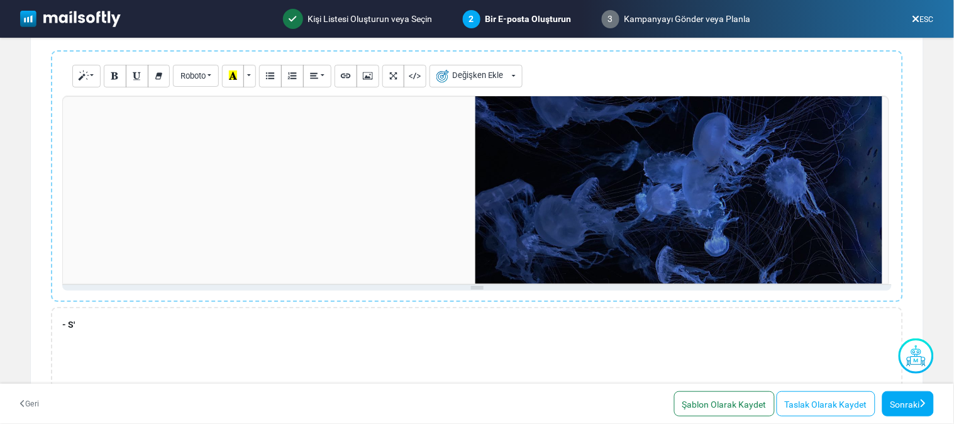
click at [228, 131] on div at bounding box center [475, 190] width 827 height 189
click at [228, 130] on div at bounding box center [475, 190] width 827 height 189
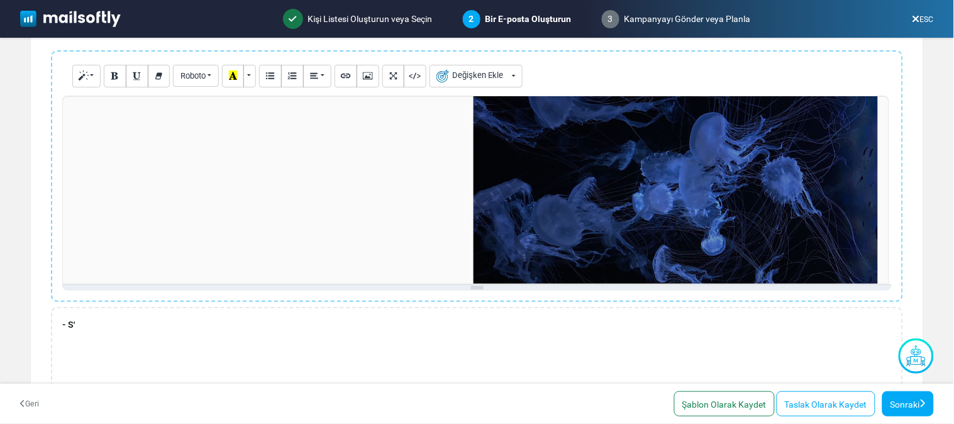
scroll to position [33, 0]
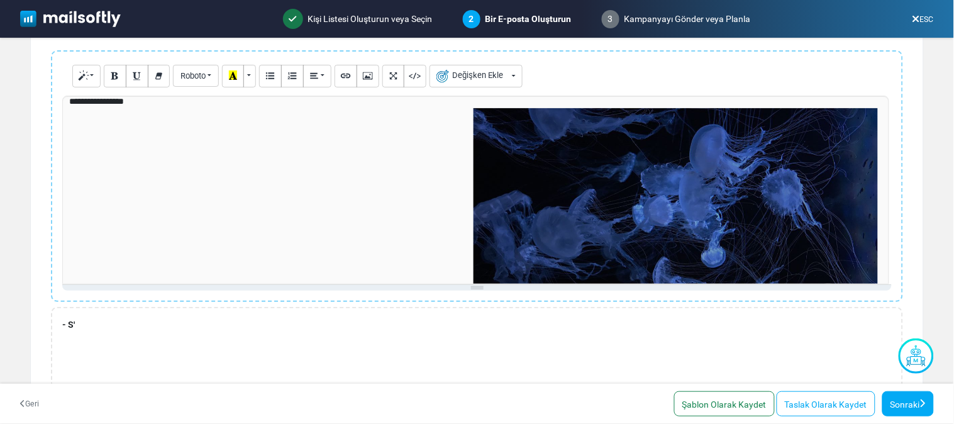
click at [918, 152] on div "**********" at bounding box center [477, 241] width 892 height 382
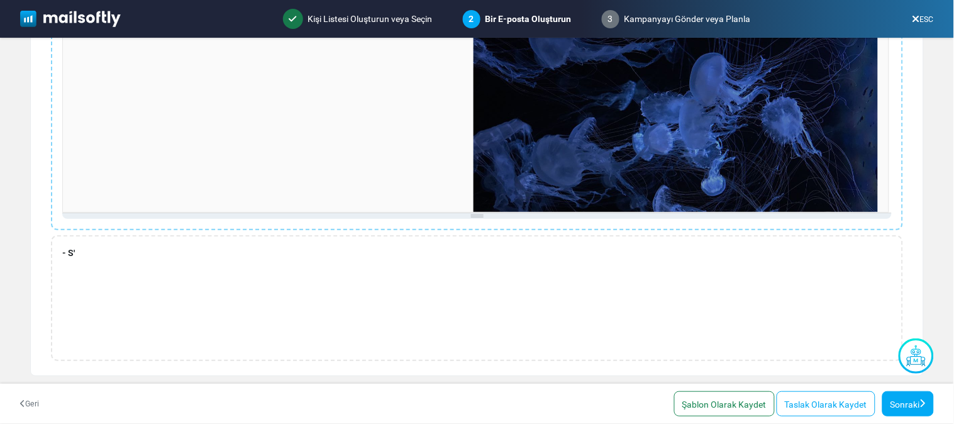
click at [443, 226] on body "Mailsoftly Hesabı Yükselt Bildirimler PEY S' Lütfen Firma Adınızı Girin Profil …" at bounding box center [477, 211] width 954 height 423
click at [443, 235] on div "- S'" at bounding box center [477, 298] width 852 height 126
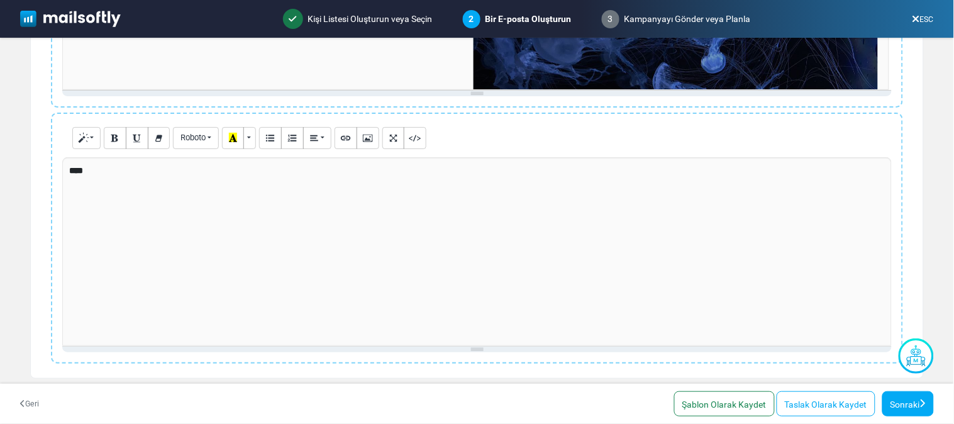
scroll to position [379, 0]
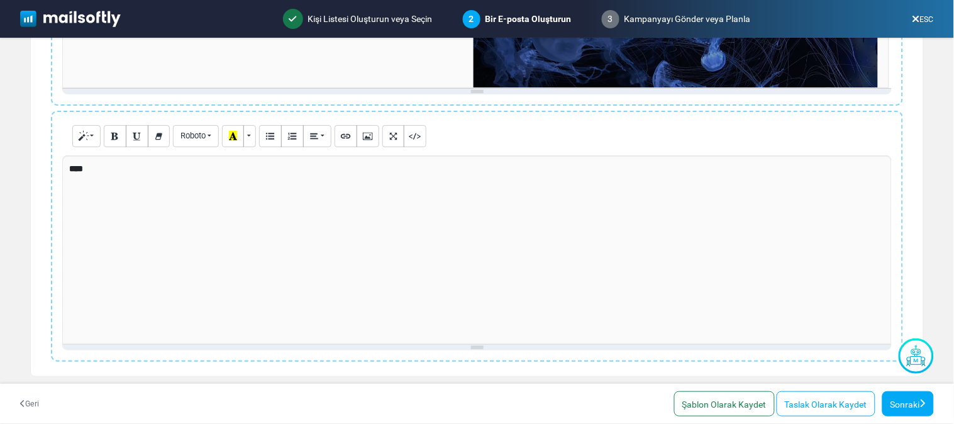
click at [463, 215] on div "****" at bounding box center [476, 249] width 829 height 189
click at [79, 136] on icon "Stil" at bounding box center [83, 135] width 8 height 9
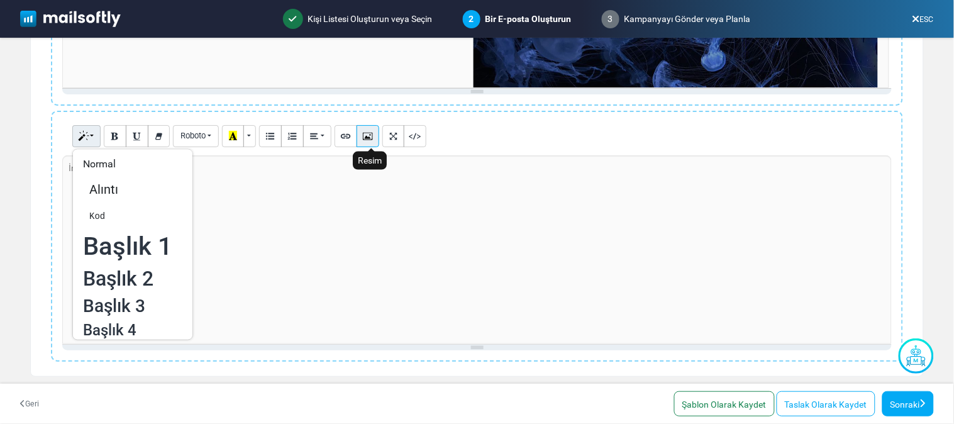
click at [371, 131] on icon "Resim" at bounding box center [367, 135] width 8 height 9
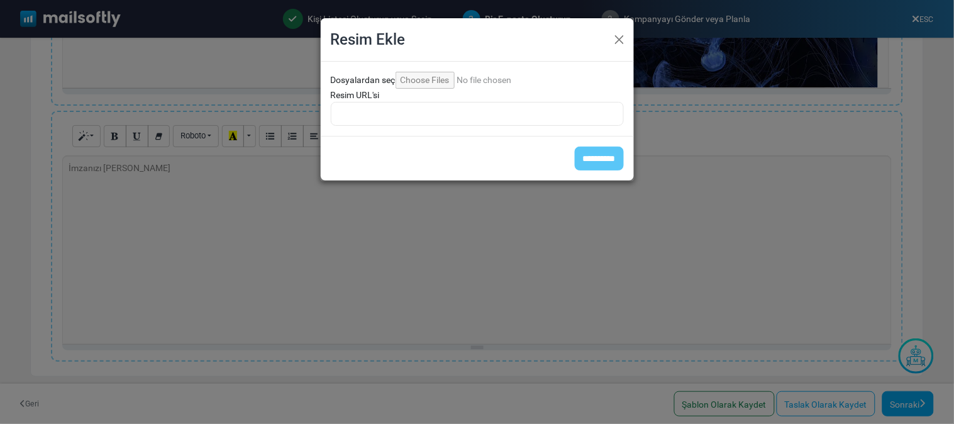
click at [418, 79] on input "Dosyalardan seç" at bounding box center [481, 80] width 171 height 17
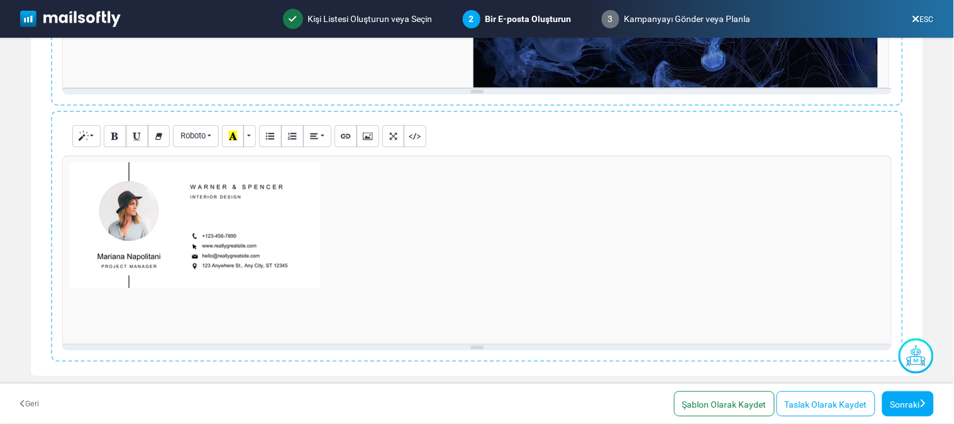
click at [302, 241] on div "İmzanızı Buraya Girin" at bounding box center [476, 249] width 829 height 189
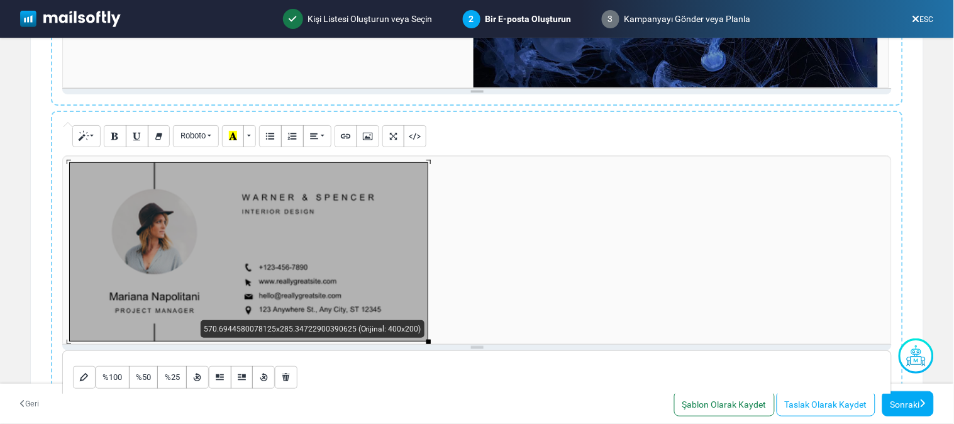
drag, startPoint x: 318, startPoint y: 285, endPoint x: 428, endPoint y: 302, distance: 111.4
click at [428, 302] on div "İmzanızı Buraya Girin 570.6944580078125x285.34722900390625 (Orijinal: 400x200)" at bounding box center [476, 249] width 829 height 189
click at [355, 270] on div "İmzanızı Buraya Girin 570.6944580078125x285.34722900390625 (Original: 400x200)" at bounding box center [476, 249] width 829 height 189
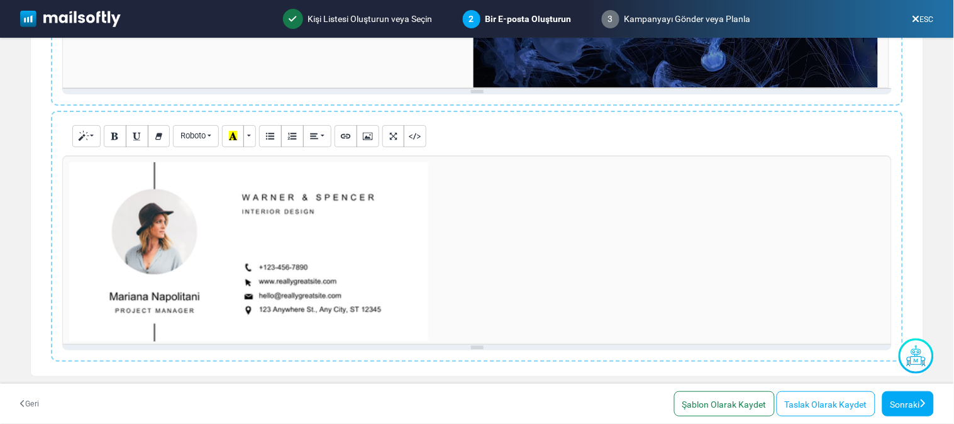
scroll to position [4, 0]
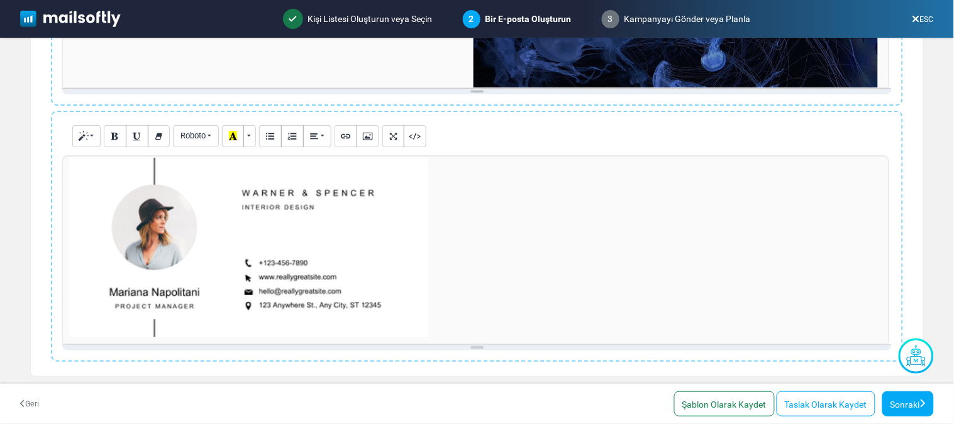
drag, startPoint x: 419, startPoint y: 340, endPoint x: 439, endPoint y: 335, distance: 20.7
click at [439, 335] on div at bounding box center [475, 249] width 827 height 189
click at [321, 240] on div "İmzanızı Buraya Girin 570.6944580078125x285.34722900390625 (Orijinal: 400x200)" at bounding box center [476, 249] width 829 height 189
drag, startPoint x: 321, startPoint y: 240, endPoint x: 417, endPoint y: 240, distance: 95.6
click at [417, 240] on div "İmzanızı Buraya Girin 570.6944580078125x285.34722900390625 (Orijinal: 400x200)" at bounding box center [476, 249] width 829 height 189
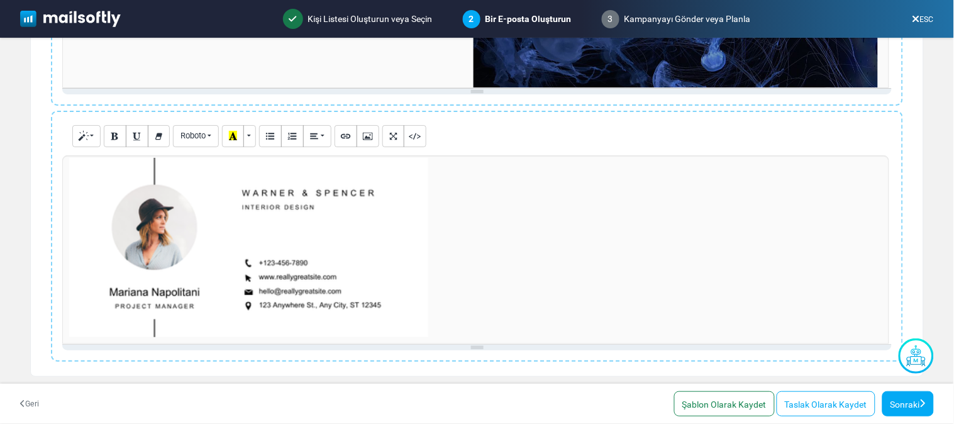
click at [321, 246] on div "İmzanızı Buraya Girin 570.6944580078125x285.34722900390625 (Orijinal: 400x200)" at bounding box center [476, 249] width 829 height 189
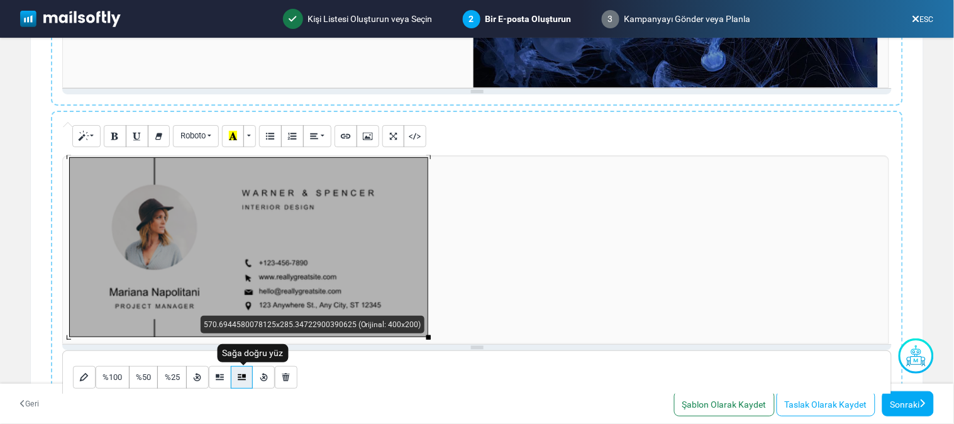
click at [248, 373] on button "Sağa doğru yüz" at bounding box center [242, 377] width 23 height 23
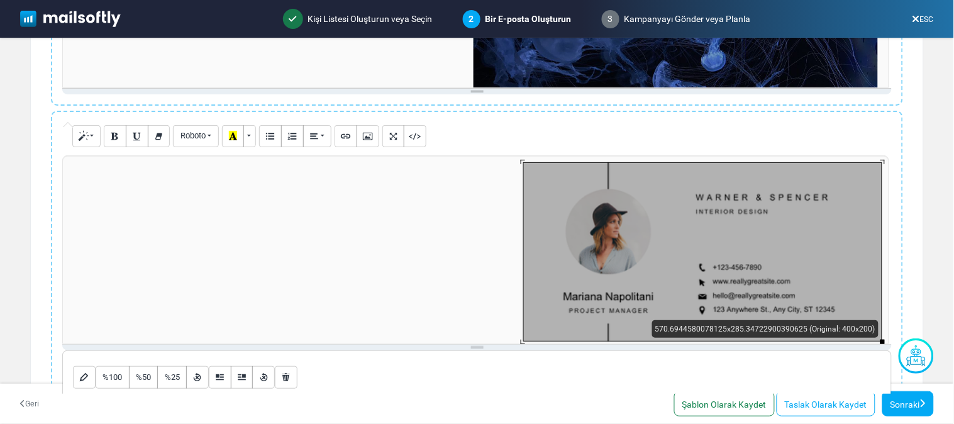
click at [599, 227] on div "İmzanızı Buraya Girin 570.6944580078125x285.34722900390625 (Original: 400x200)" at bounding box center [476, 249] width 829 height 189
click at [226, 372] on button "Sola doğru yüz" at bounding box center [220, 377] width 23 height 23
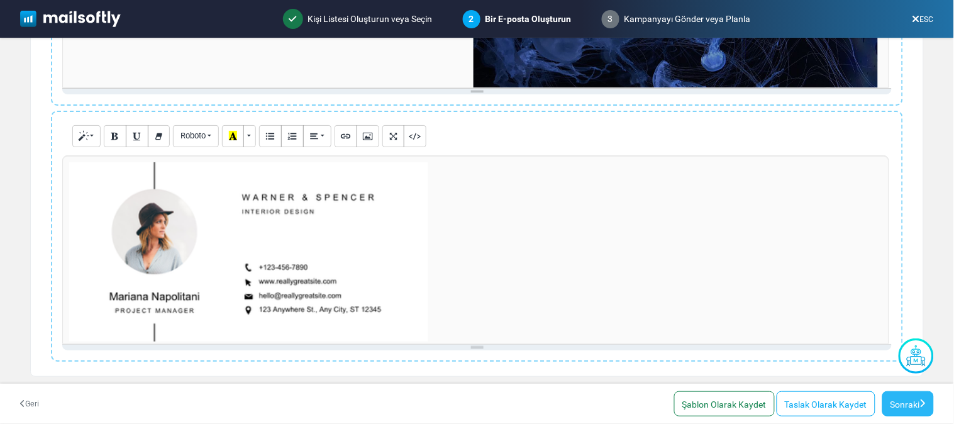
click at [895, 404] on font "Sonraki" at bounding box center [905, 404] width 30 height 10
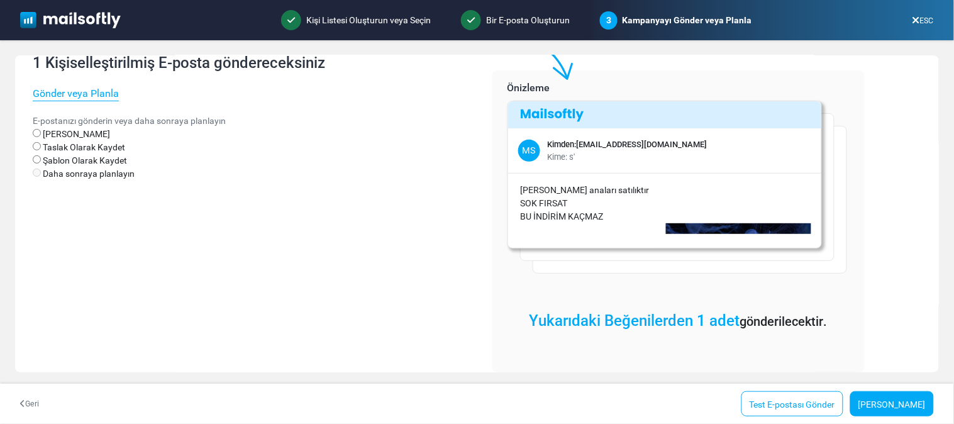
scroll to position [72, 0]
click at [742, 170] on div "MS Kimden: sudekose218-gmail@cc.mailsends.net Kime: s'" at bounding box center [664, 150] width 313 height 45
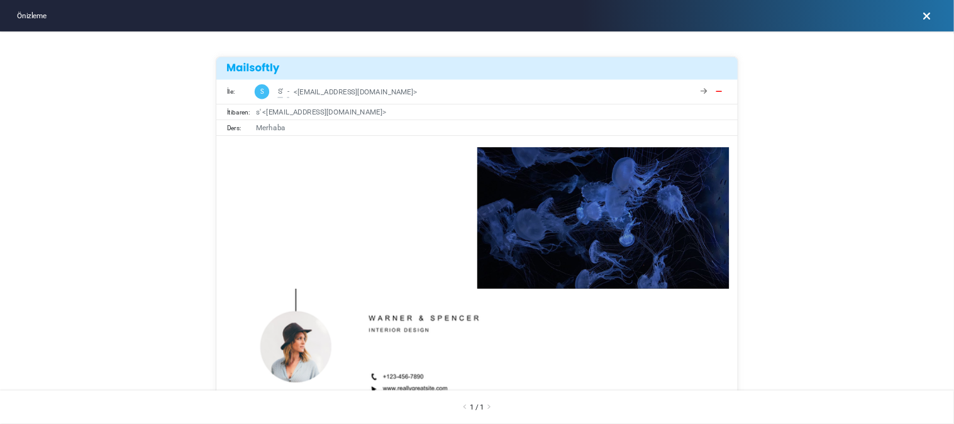
scroll to position [0, 0]
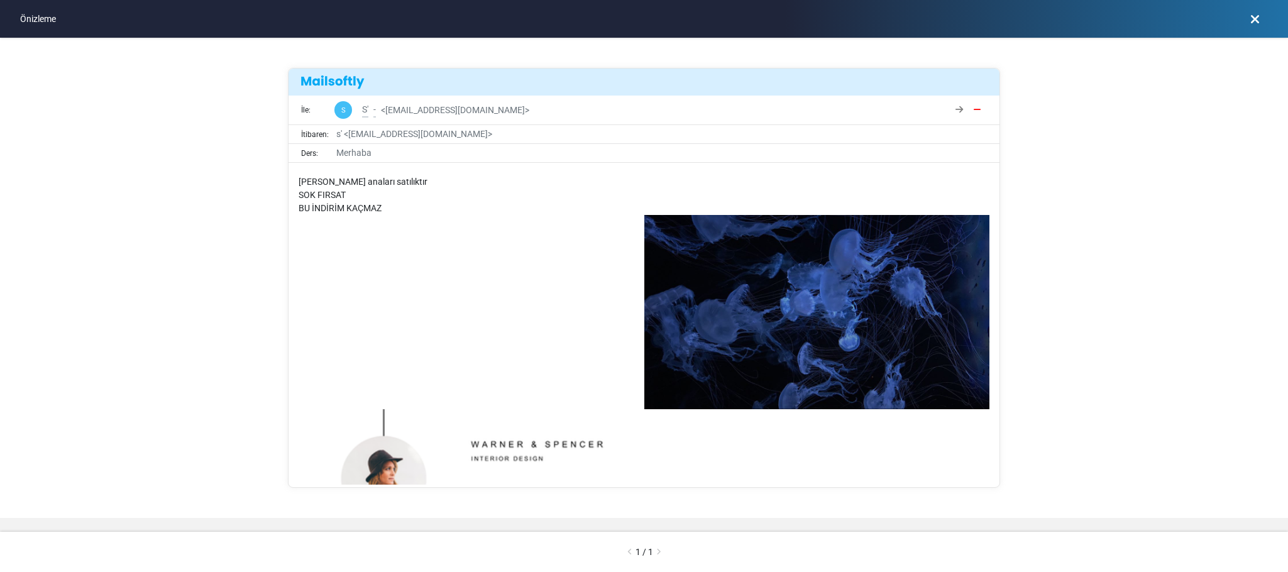
click at [953, 306] on div "İle: S S' - < sudekose218@gmail.com > İtibaren: s' < sudekose218-gmail@cc.mails…" at bounding box center [644, 278] width 1288 height 480
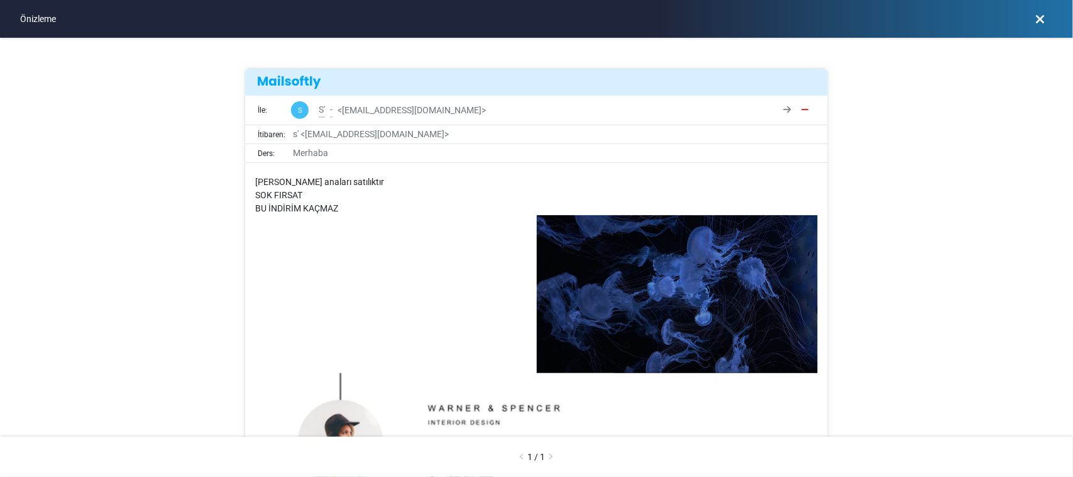
click at [953, 25] on link at bounding box center [1040, 19] width 26 height 24
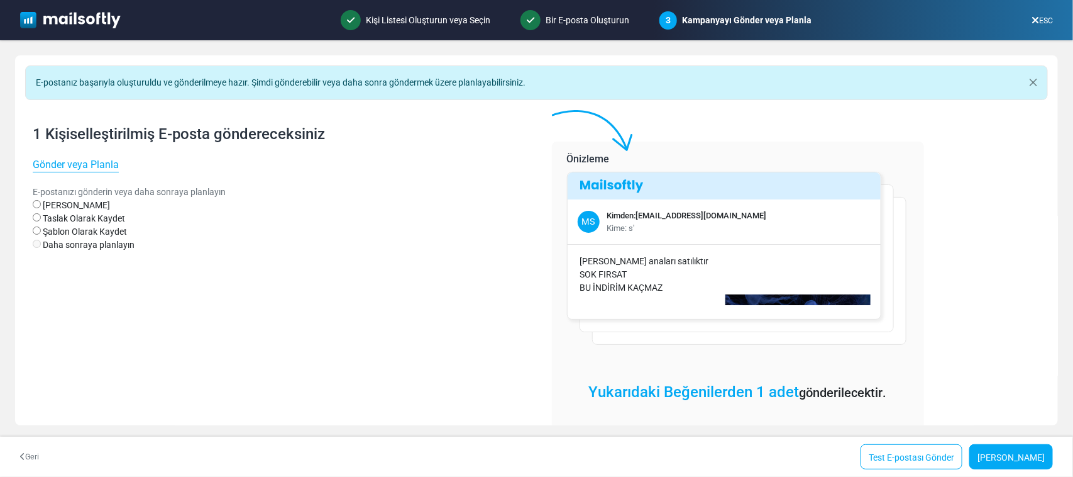
scroll to position [28, 0]
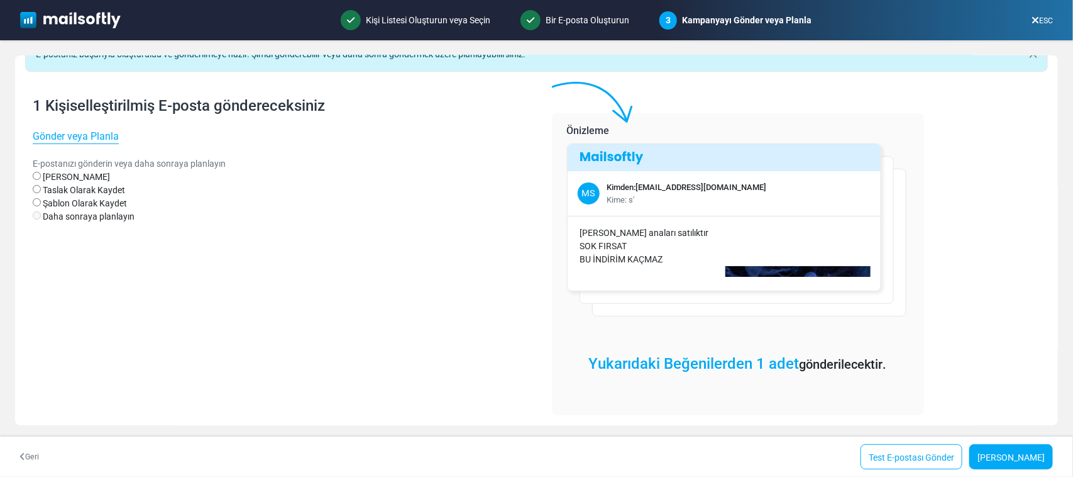
click at [101, 202] on font "Şablon Olarak Kaydet" at bounding box center [85, 203] width 84 height 10
click at [953, 423] on link "Şablon Olarak Kaydet" at bounding box center [1003, 456] width 101 height 25
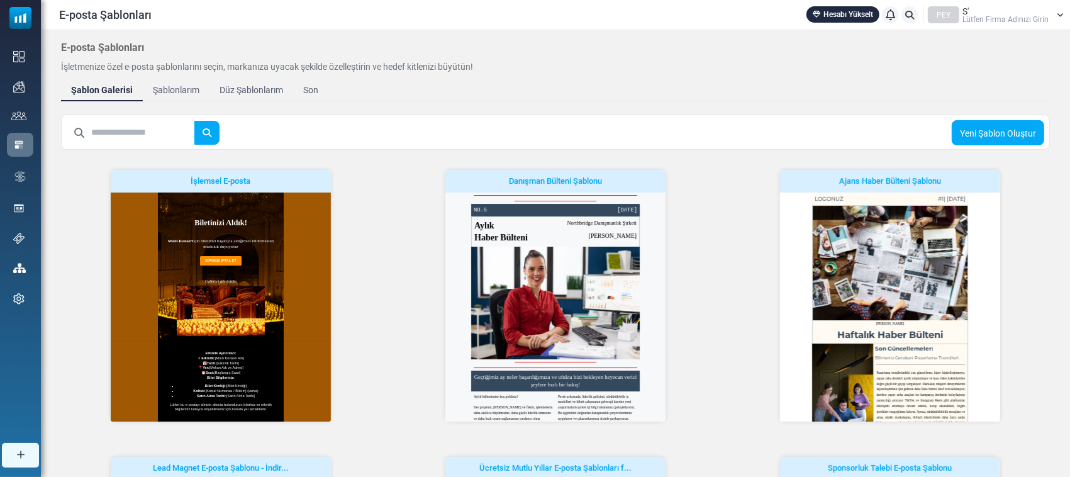
click at [1017, 15] on font "Lütfen Firma Adınızı Girin" at bounding box center [1005, 19] width 86 height 9
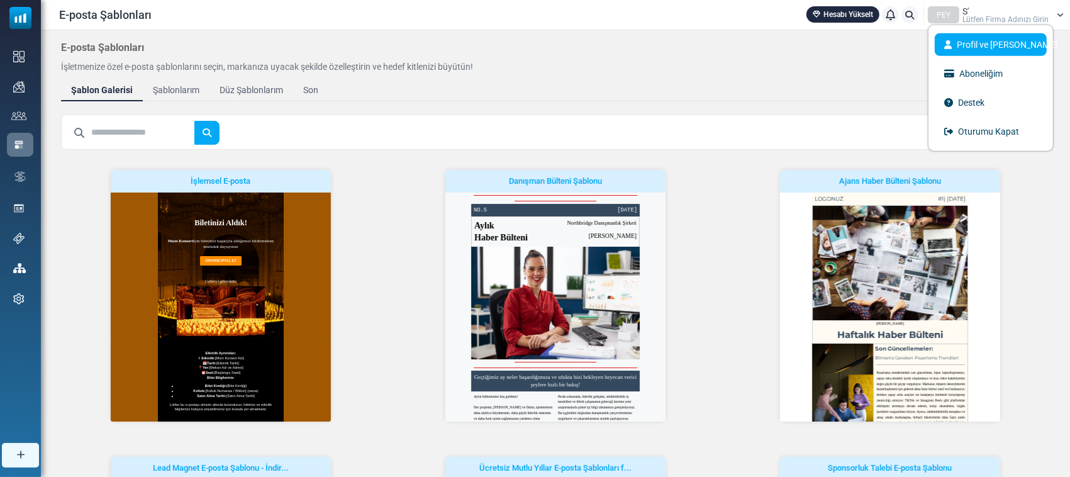
click at [1011, 36] on link "Profil ve [PERSON_NAME]" at bounding box center [990, 44] width 112 height 23
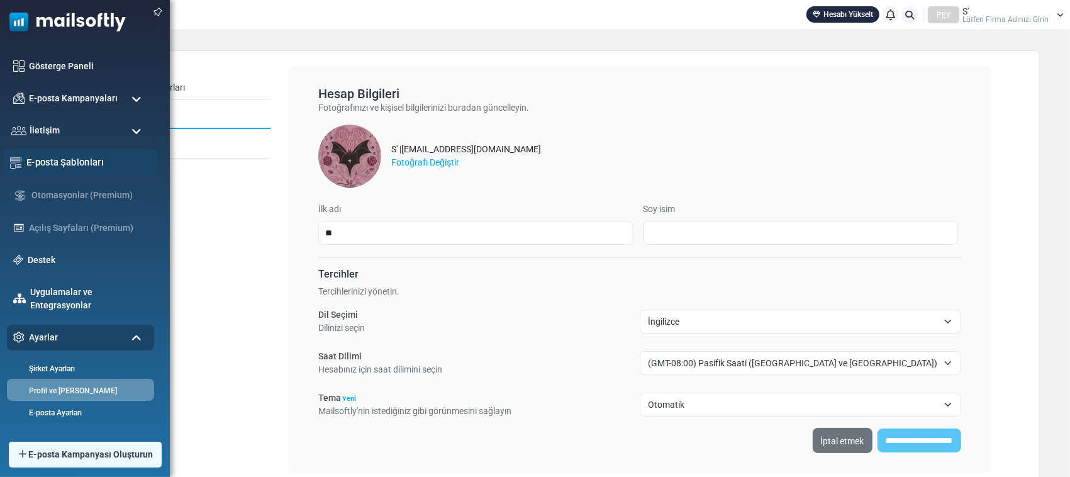
click at [70, 150] on div "E-posta Şablonları" at bounding box center [80, 162] width 155 height 27
click at [96, 157] on font "E-posta Şablonları" at bounding box center [64, 162] width 77 height 11
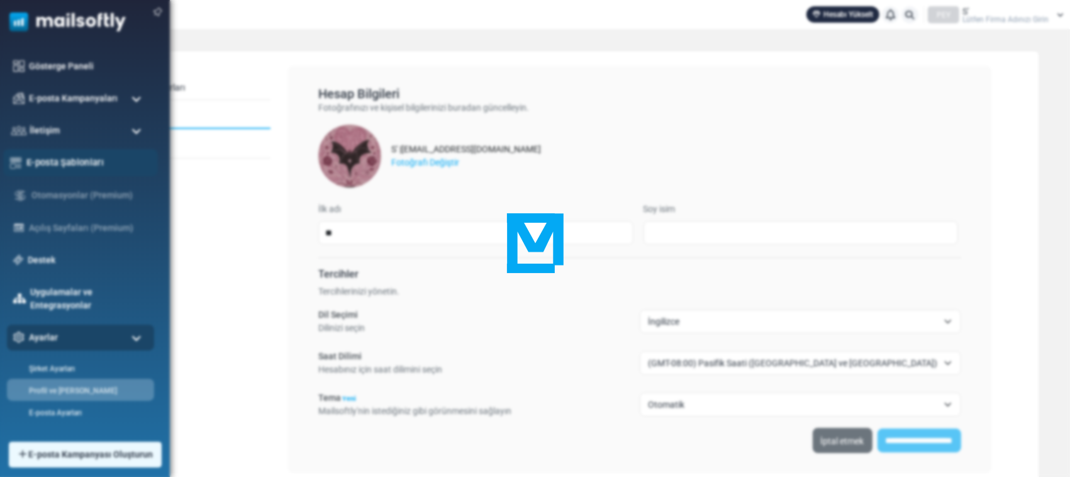
click at [96, 156] on div at bounding box center [535, 238] width 1070 height 477
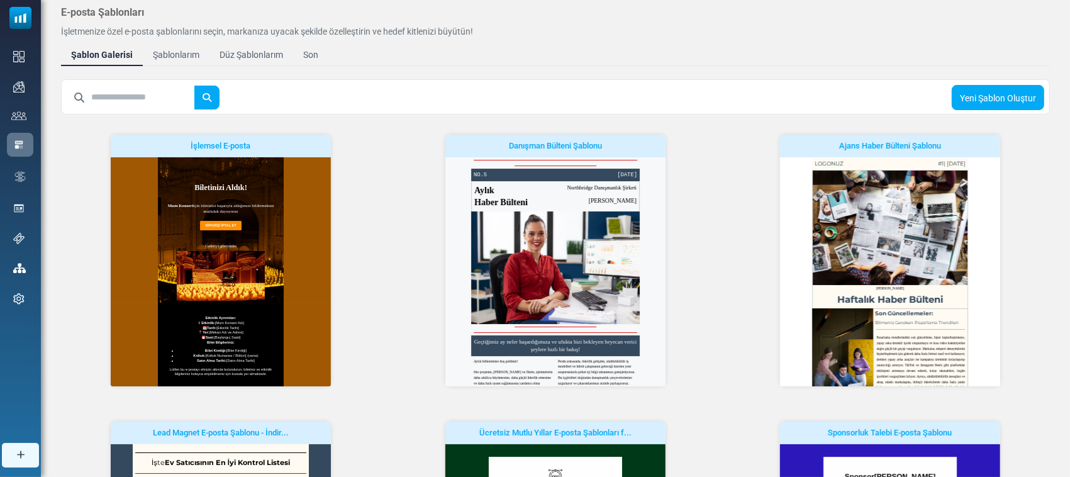
scroll to position [17, 0]
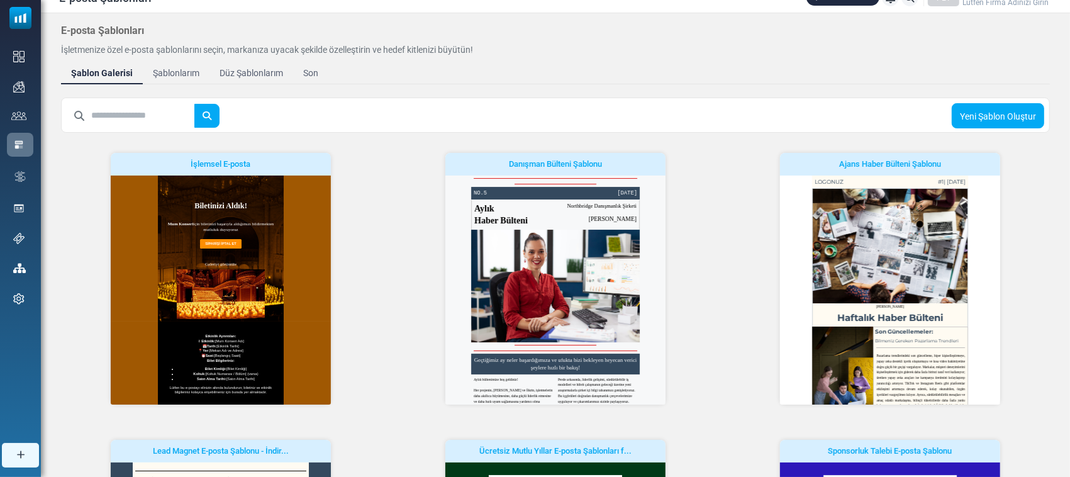
click at [300, 68] on link "Son" at bounding box center [310, 73] width 35 height 23
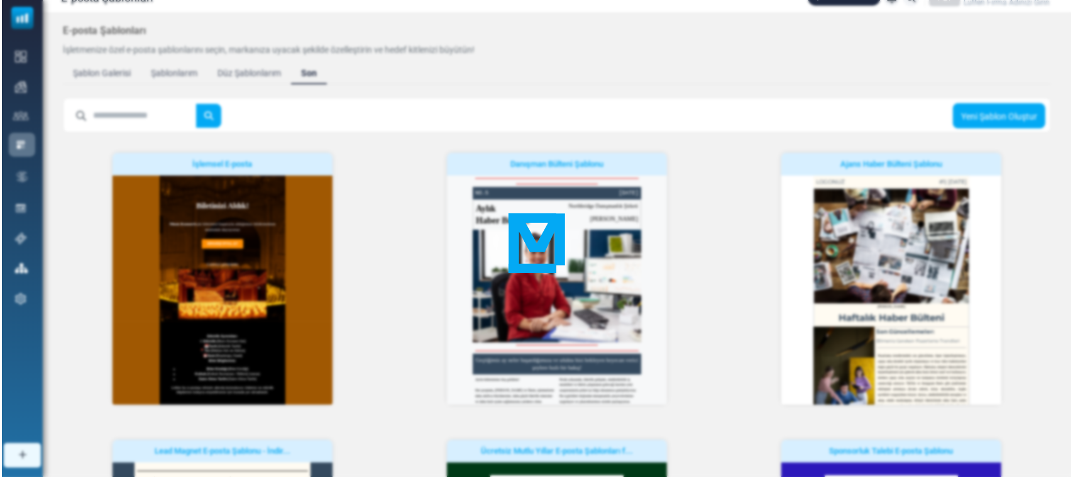
scroll to position [0, 0]
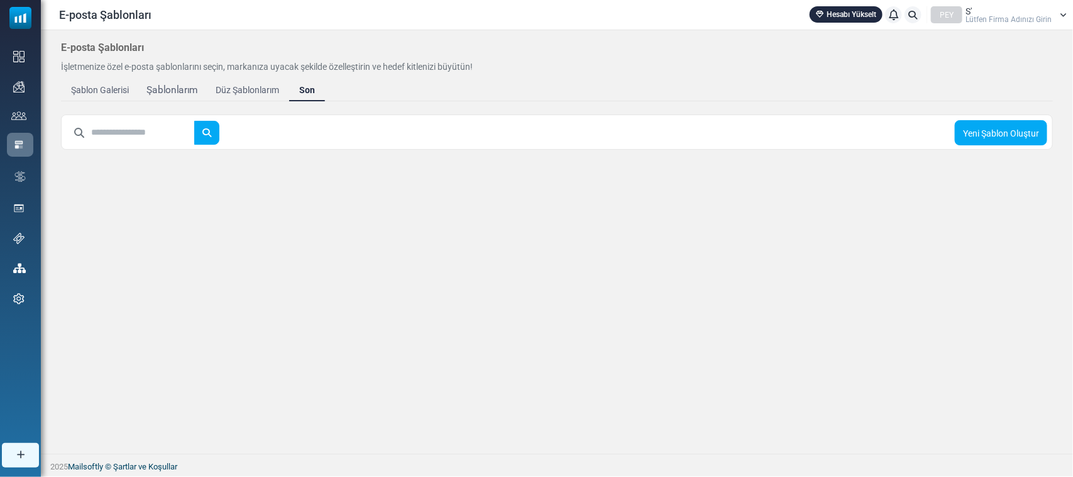
click at [183, 94] on font "Şablonlarım" at bounding box center [172, 89] width 51 height 11
click at [183, 94] on font "Şablonlarım" at bounding box center [174, 89] width 54 height 11
click at [183, 94] on body "E-posta Şablonları Hesabı Yükselt Bildirimler PEY S' Lütfen Firma Adınızı Girin…" at bounding box center [536, 238] width 1073 height 476
click at [230, 87] on font "Düz Şablonlarım" at bounding box center [250, 89] width 70 height 11
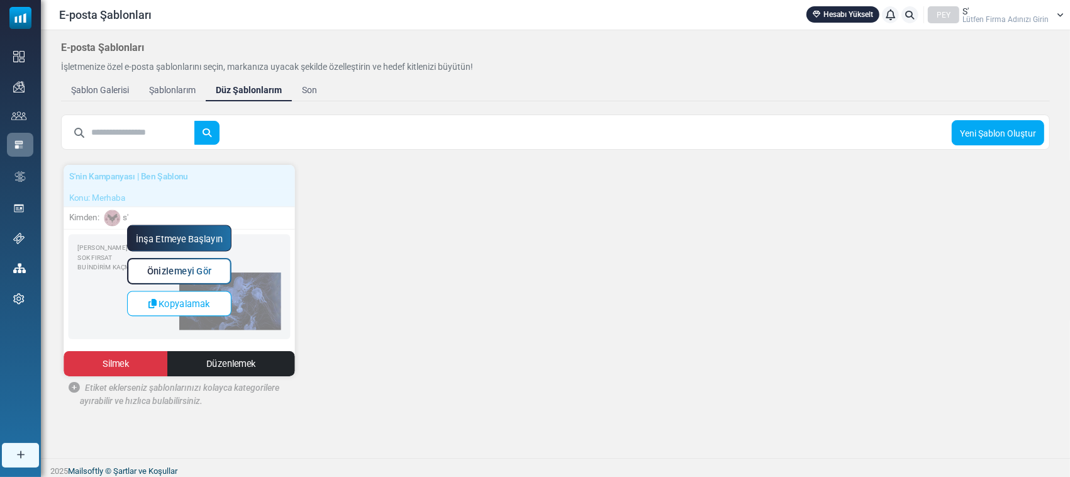
click at [206, 275] on font "Önizlemeyi Gör" at bounding box center [179, 271] width 65 height 11
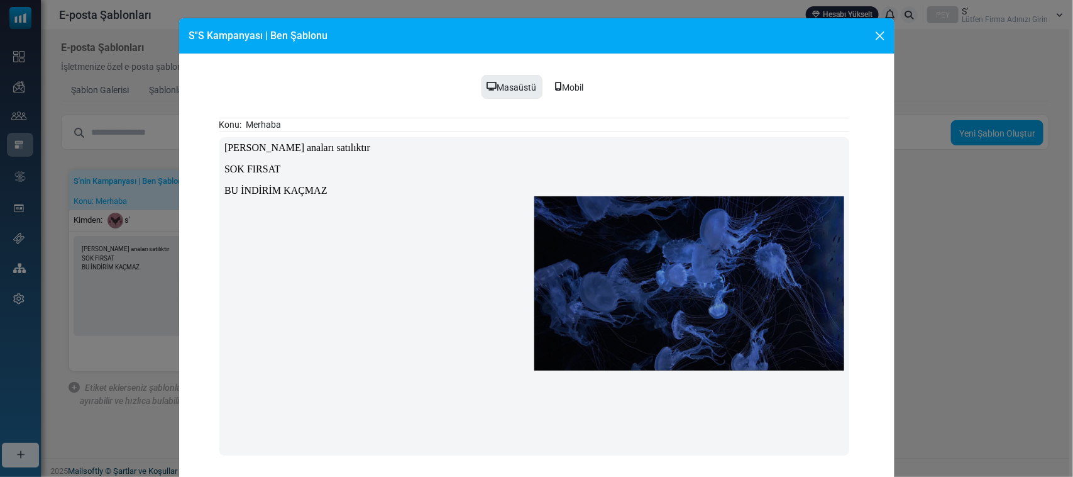
click at [577, 89] on font "Mobil" at bounding box center [573, 87] width 21 height 10
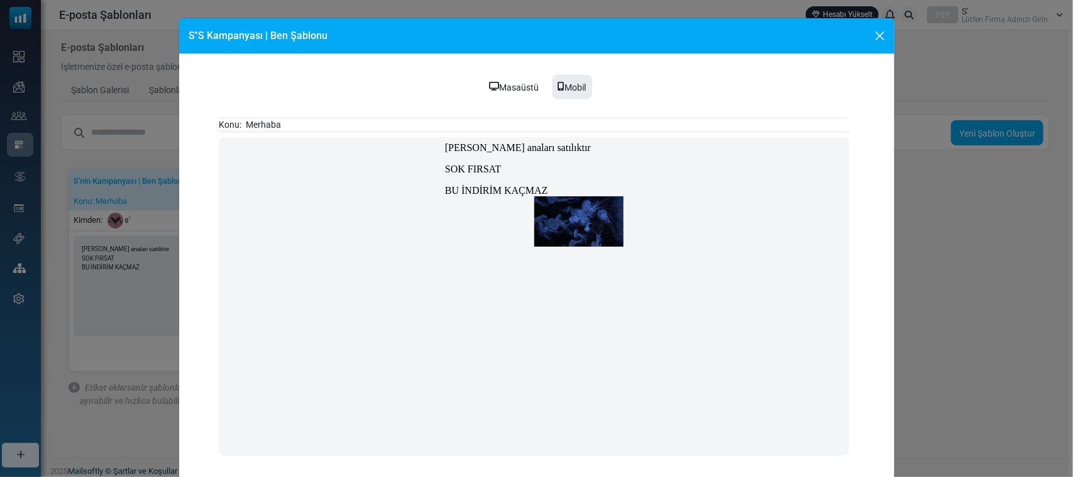
click at [517, 70] on div "Masaüstü Mobil Konu: Merhaba" at bounding box center [537, 267] width 716 height 426
click at [517, 82] on font "Masaüstü" at bounding box center [520, 87] width 40 height 10
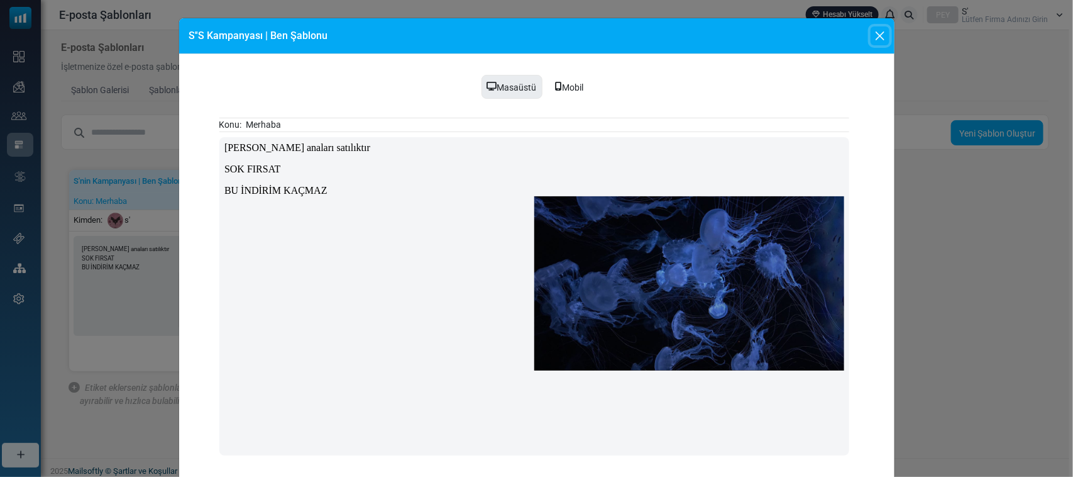
click at [876, 29] on button "Kapalı" at bounding box center [880, 35] width 19 height 19
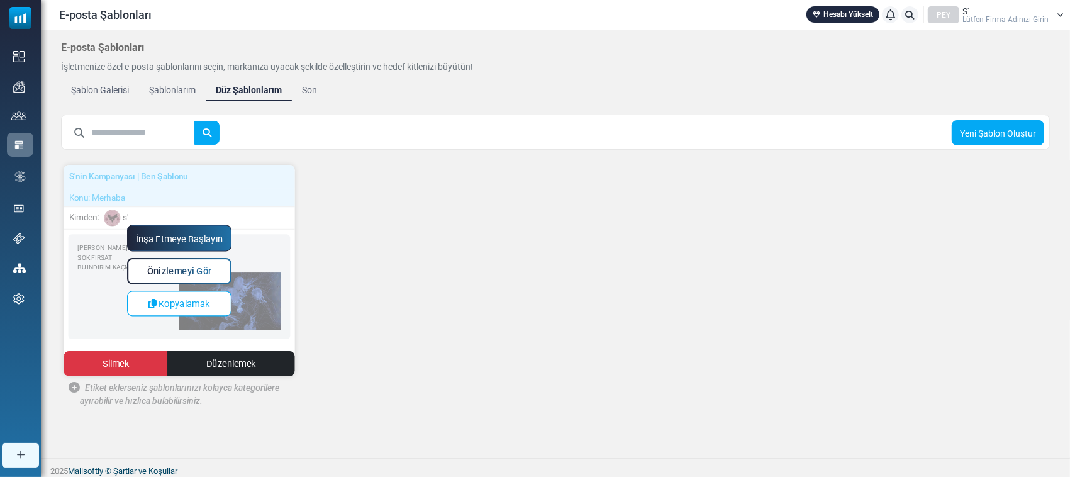
click at [214, 233] on font "İnşa Etmeye Başlayın" at bounding box center [178, 238] width 87 height 11
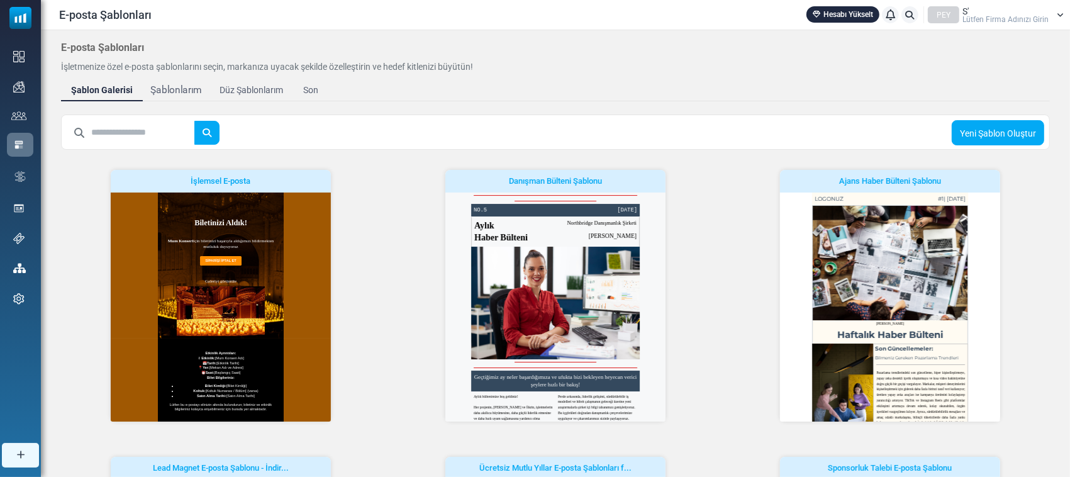
click at [182, 90] on font "Şablonlarım" at bounding box center [175, 89] width 51 height 11
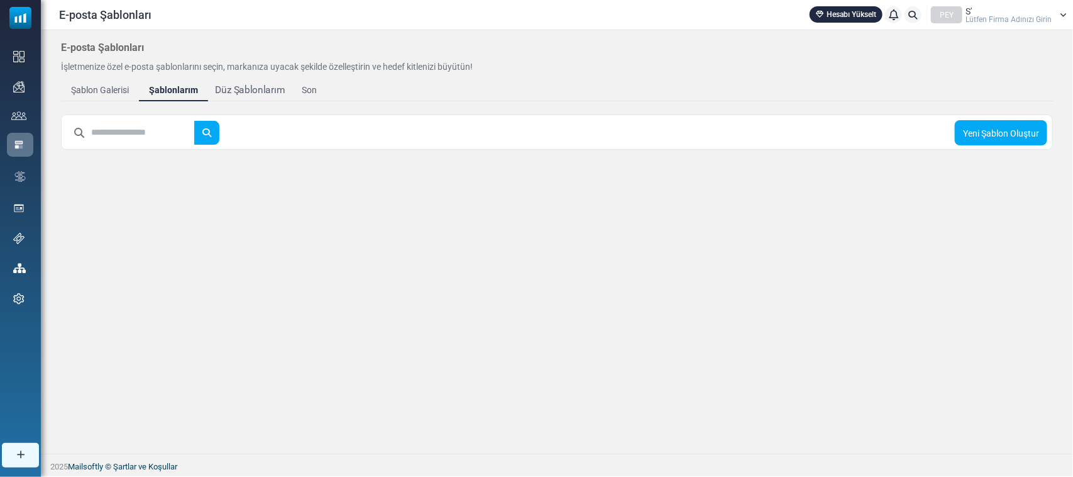
click at [245, 88] on font "Düz Şablonlarım" at bounding box center [250, 89] width 70 height 11
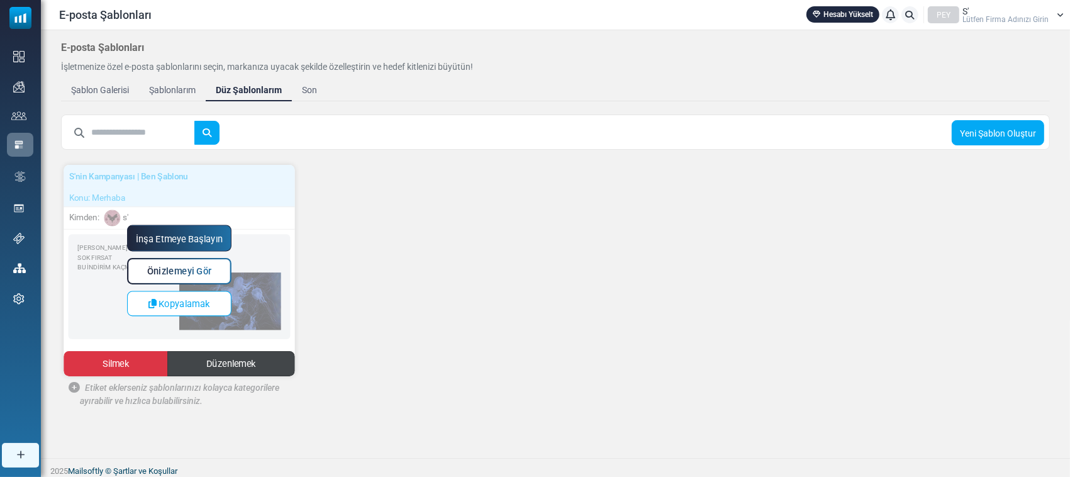
click at [231, 362] on font "Düzenlemek" at bounding box center [231, 363] width 50 height 11
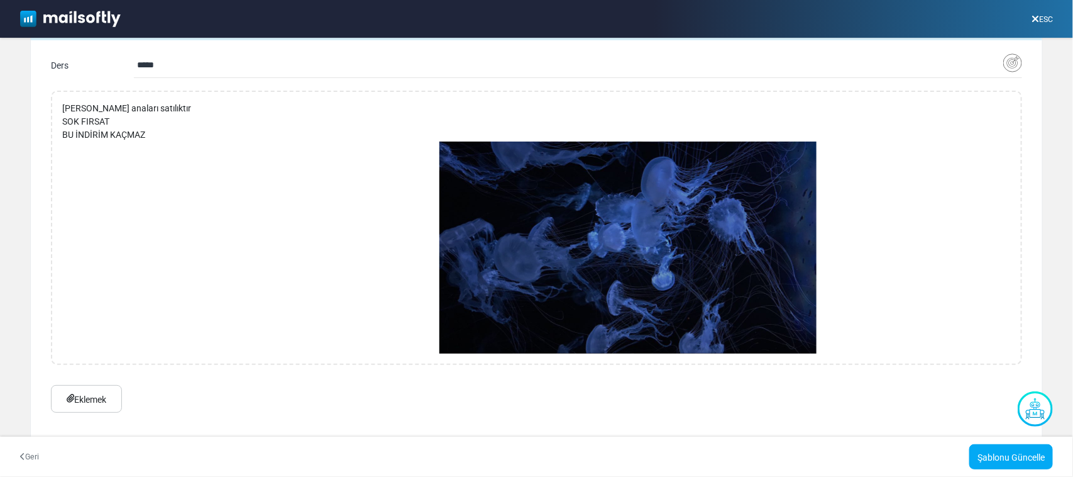
scroll to position [67, 0]
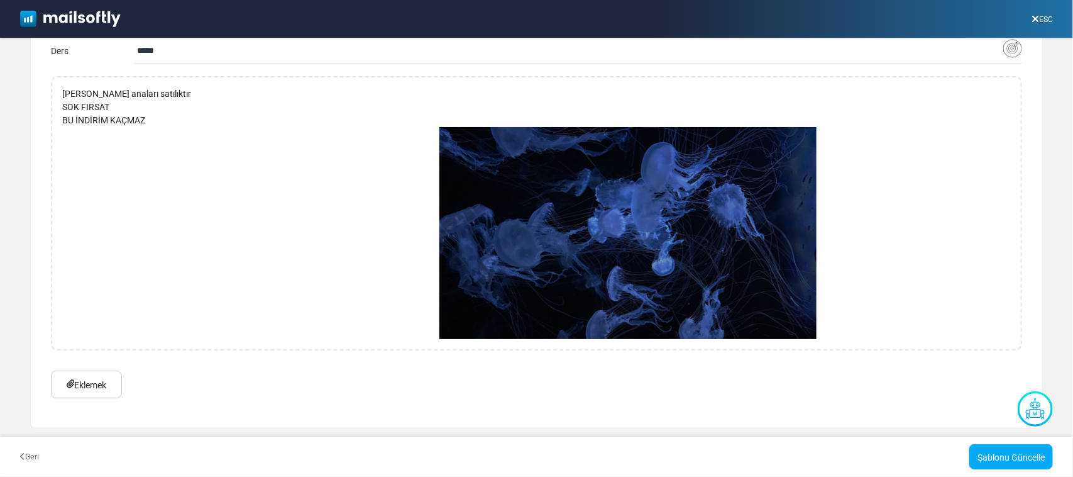
click at [42, 14] on img at bounding box center [70, 19] width 101 height 16
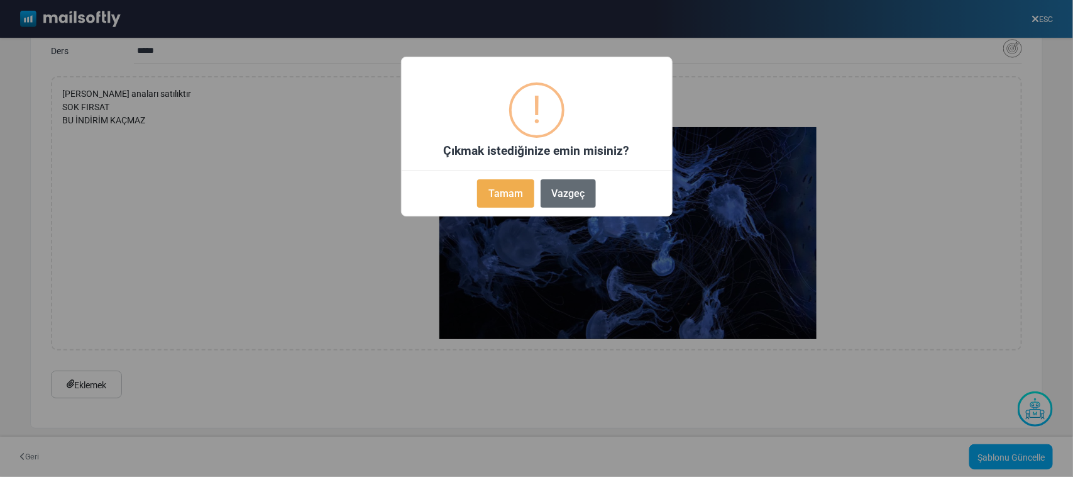
click at [563, 192] on font "Vazgeç" at bounding box center [567, 193] width 33 height 12
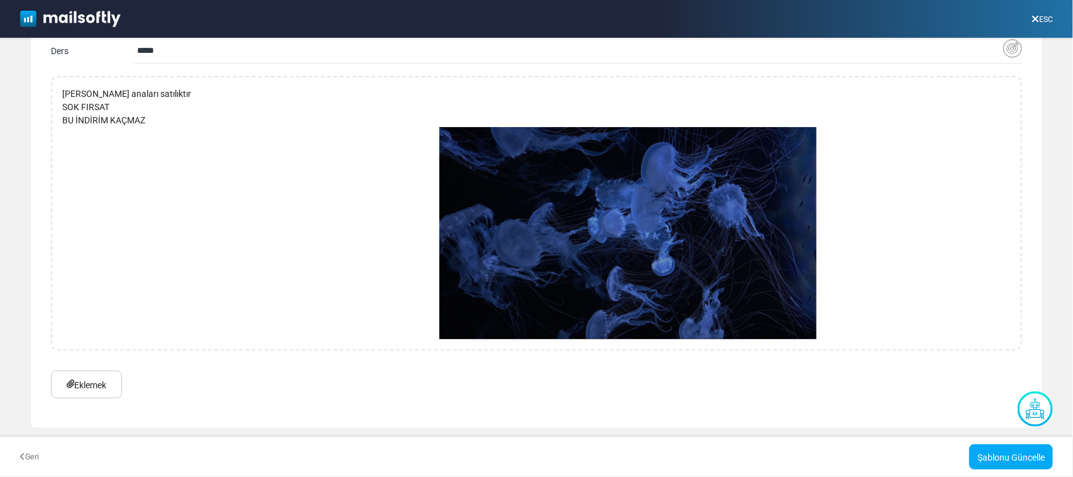
click at [31, 453] on font "Geri" at bounding box center [32, 456] width 14 height 9
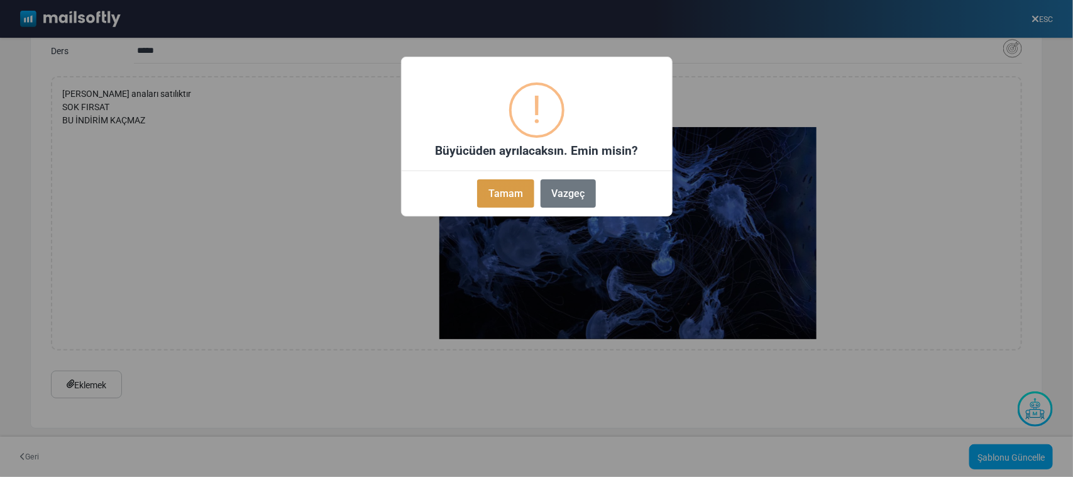
click at [507, 186] on button "Tamam" at bounding box center [505, 193] width 57 height 28
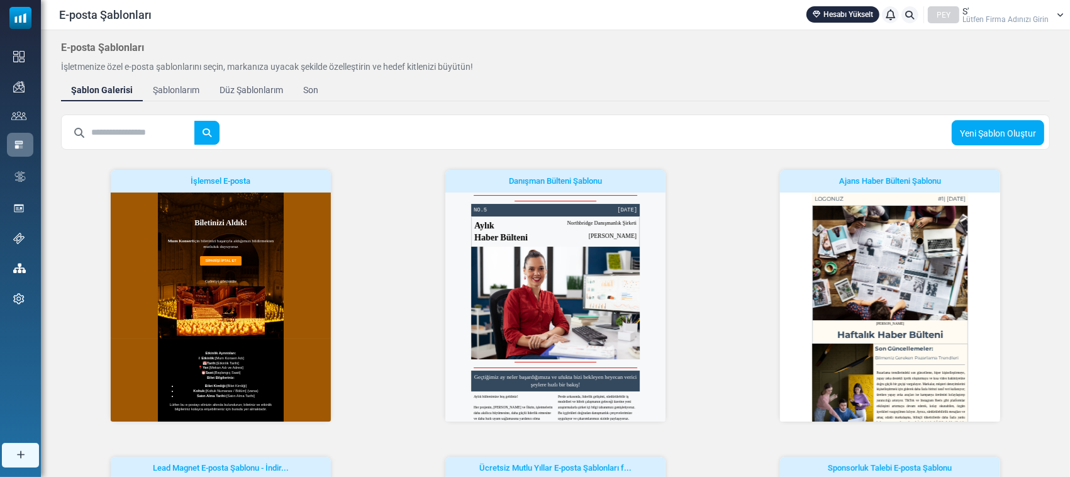
scroll to position [149, 0]
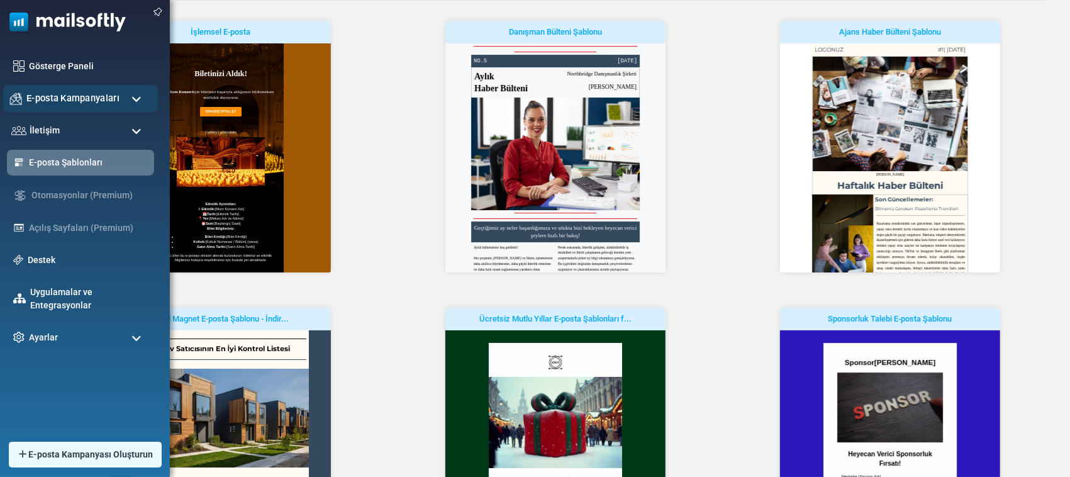
click at [114, 95] on font "E-posta Kampanyaları" at bounding box center [72, 97] width 93 height 11
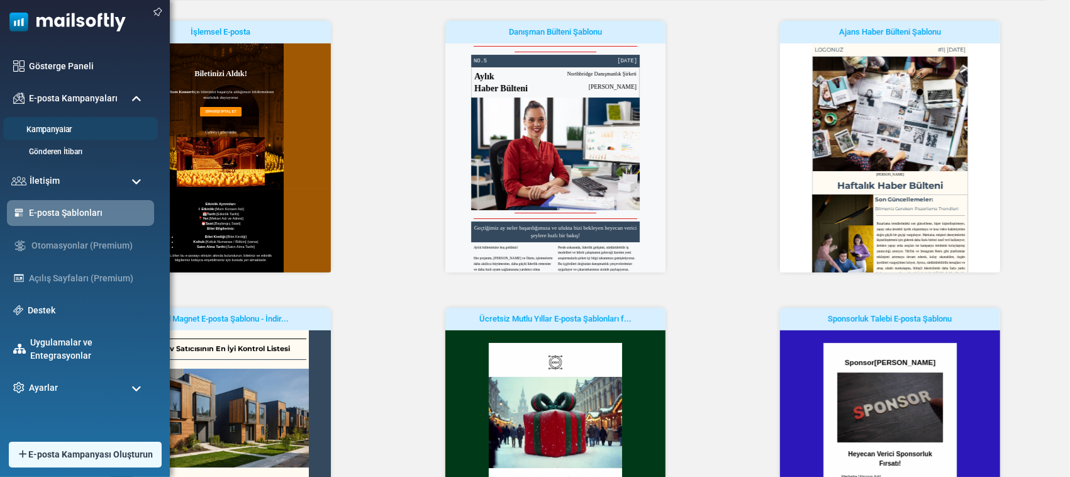
click at [102, 127] on link "Kampanyalar" at bounding box center [78, 130] width 151 height 12
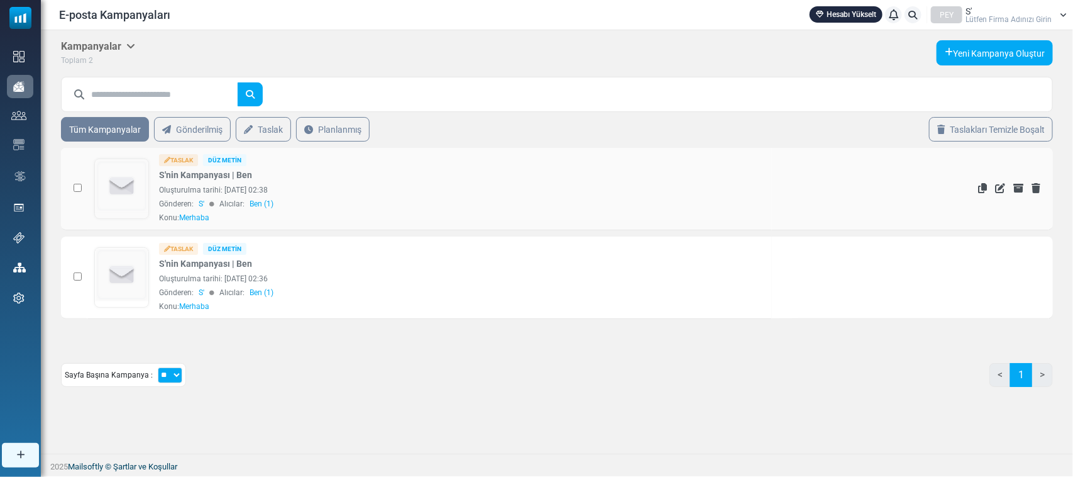
click at [129, 170] on img at bounding box center [122, 186] width 53 height 53
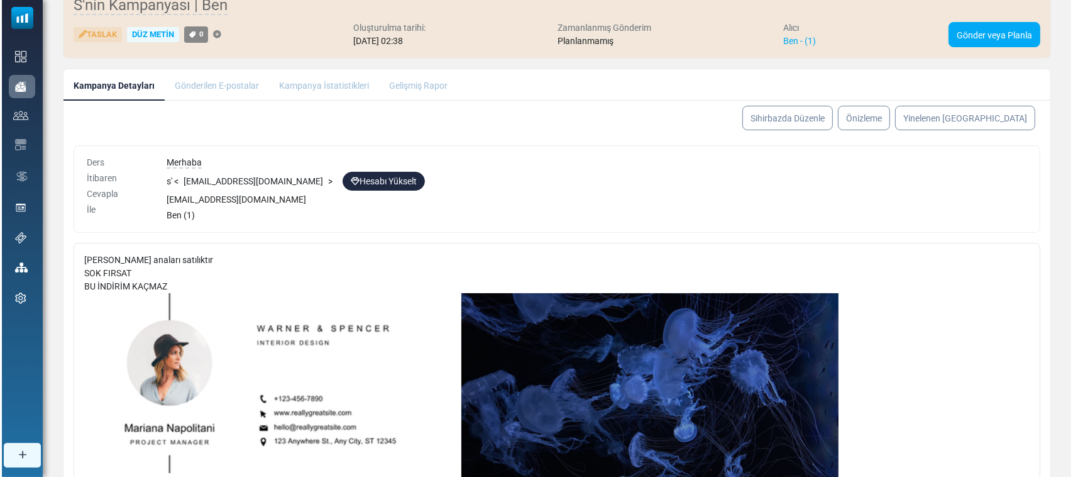
scroll to position [84, 0]
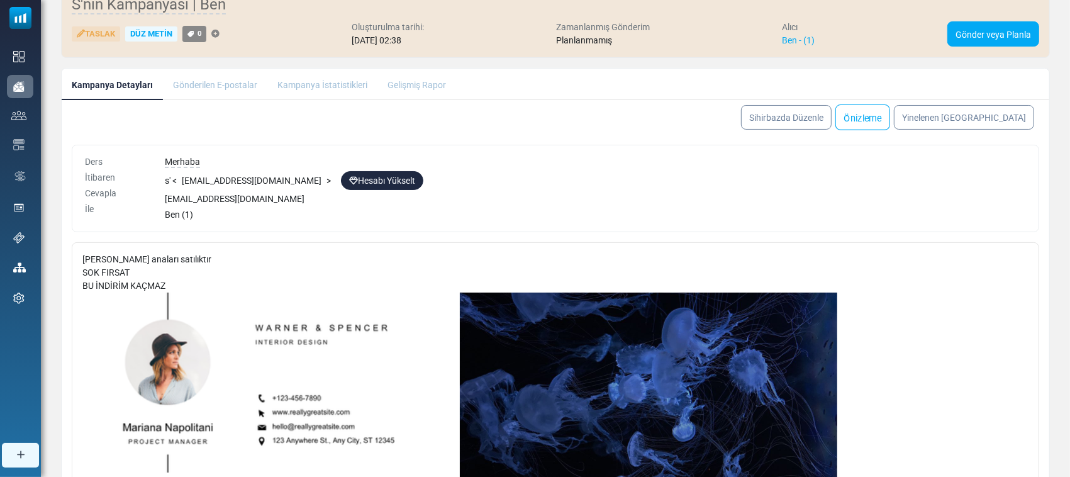
click at [890, 110] on link "Önizleme" at bounding box center [862, 117] width 55 height 26
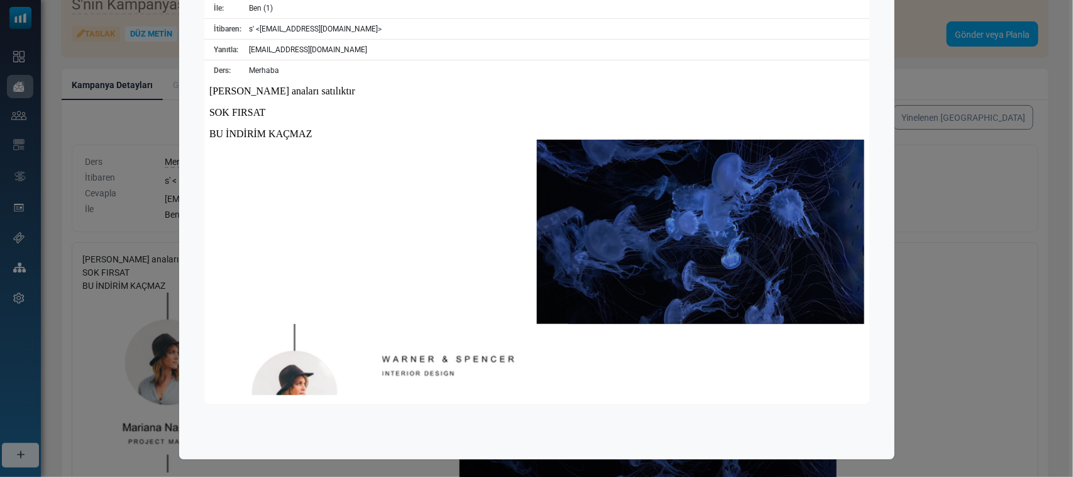
scroll to position [106, 0]
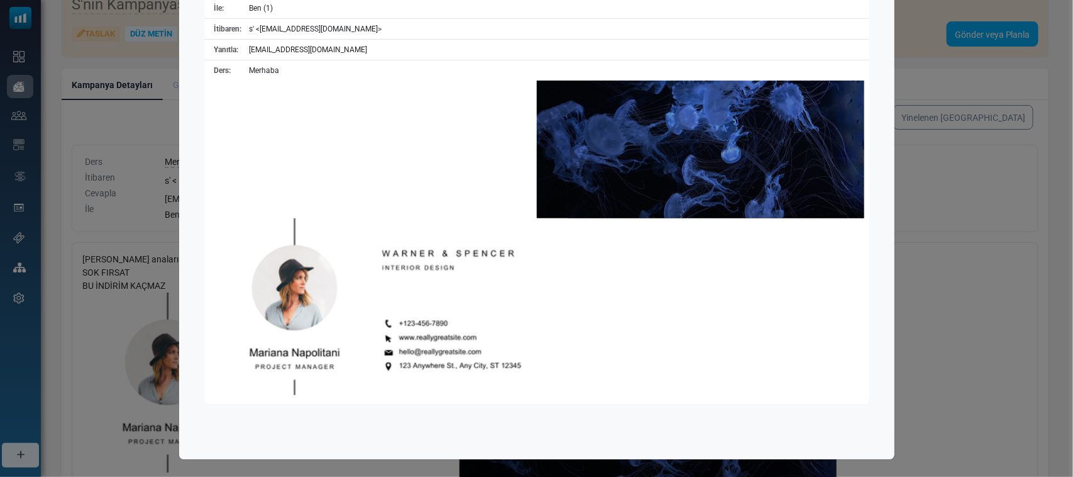
click at [943, 171] on div "Önizleme Test E-postası Gönder Gönder veya Planla Masaüstü Mobil İle: Ben (1) İ…" at bounding box center [536, 238] width 1073 height 477
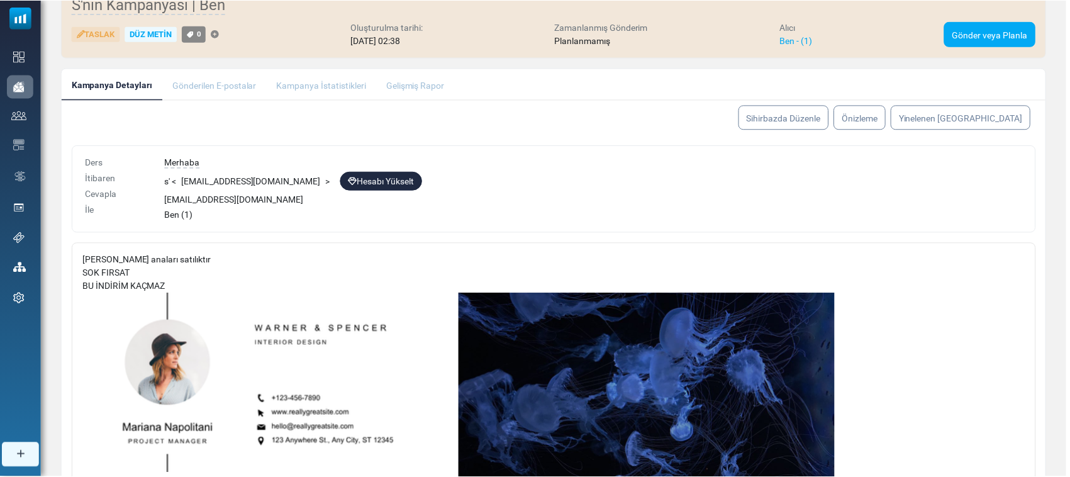
scroll to position [0, 0]
